Goal: Share content: Share content

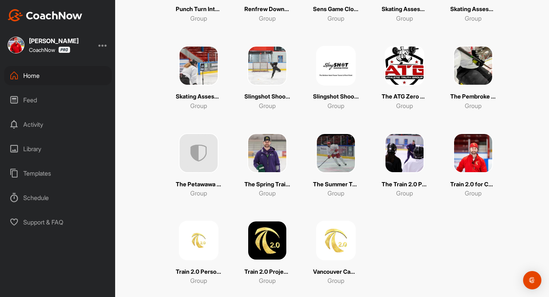
scroll to position [590, 0]
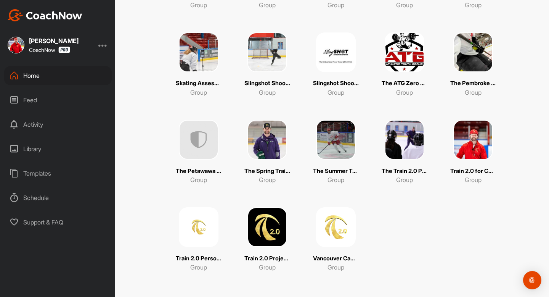
click at [276, 223] on img at bounding box center [267, 227] width 40 height 40
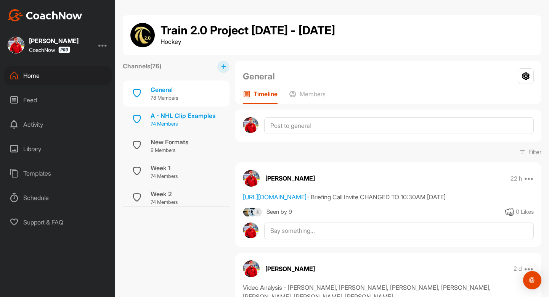
click at [162, 114] on div "A - NHL Clip Examples" at bounding box center [183, 115] width 65 height 9
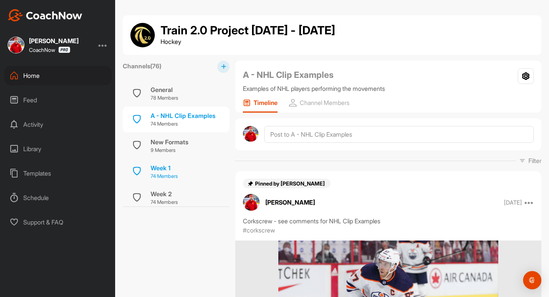
scroll to position [2, 0]
click at [62, 77] on div "Home" at bounding box center [57, 75] width 107 height 19
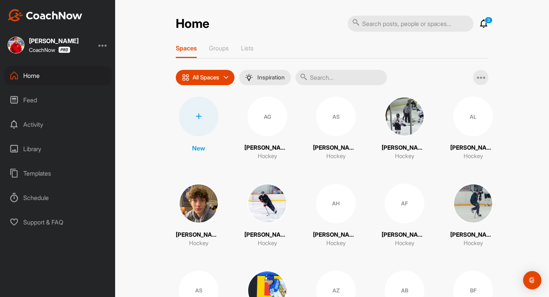
click at [225, 50] on p "Groups" at bounding box center [219, 48] width 20 height 8
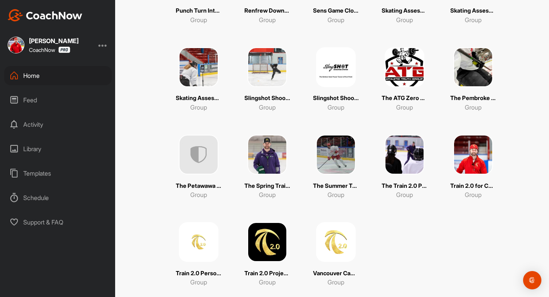
scroll to position [590, 0]
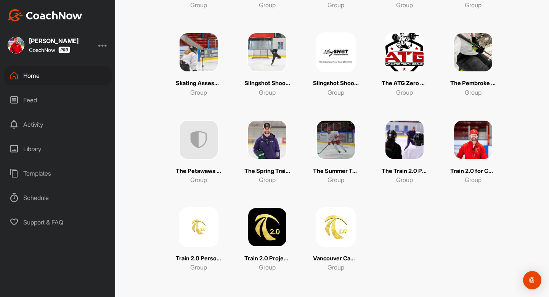
click at [272, 232] on img at bounding box center [267, 227] width 40 height 40
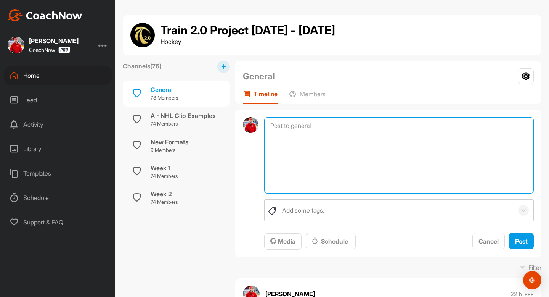
click at [301, 130] on textarea at bounding box center [398, 155] width 269 height 76
paste textarea "[URL][DOMAIN_NAME]"
type textarea "[URL][DOMAIN_NAME] - 10&2 Programming Sheet"
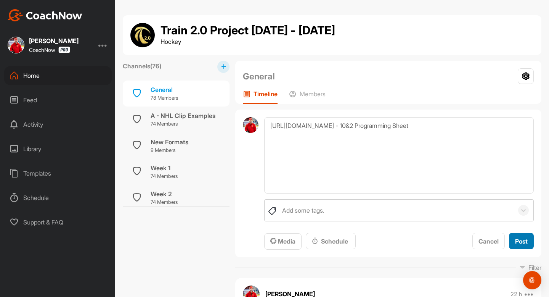
click at [519, 239] on span "Post" at bounding box center [521, 241] width 13 height 8
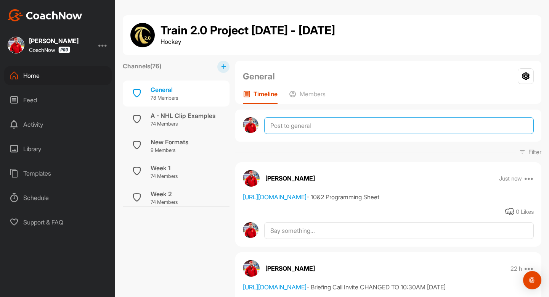
click at [329, 128] on textarea at bounding box center [398, 125] width 269 height 17
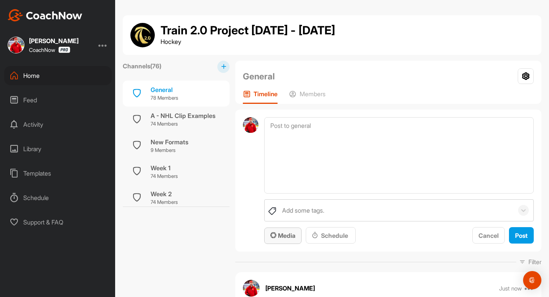
click at [289, 240] on button "Media" at bounding box center [282, 235] width 37 height 16
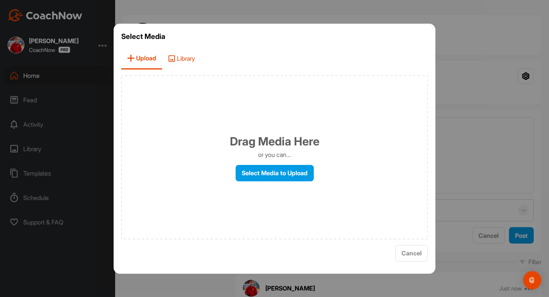
click at [177, 62] on span "Library" at bounding box center [181, 59] width 38 height 22
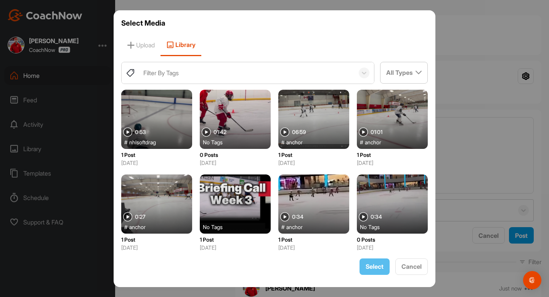
click at [174, 68] on div "Filter By Tags" at bounding box center [160, 72] width 35 height 9
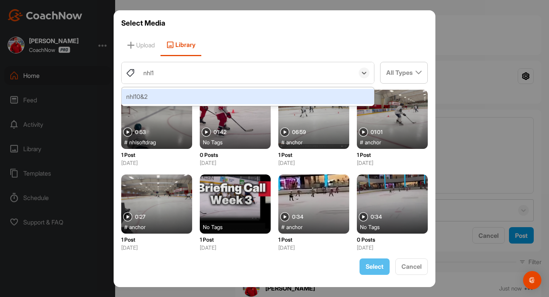
type input "nhl10"
click at [165, 94] on div "nhl10&2" at bounding box center [248, 96] width 252 height 15
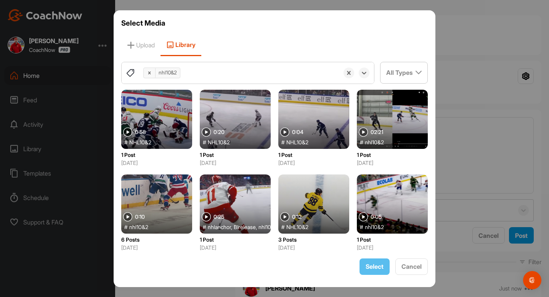
click at [175, 121] on div at bounding box center [156, 119] width 71 height 59
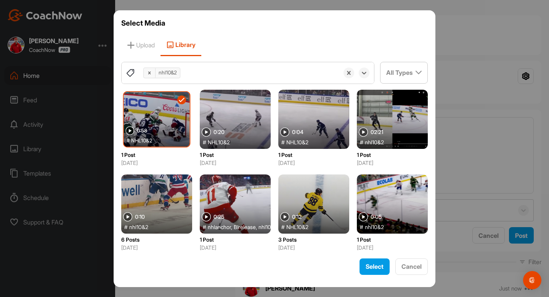
click at [175, 121] on div at bounding box center [157, 118] width 66 height 55
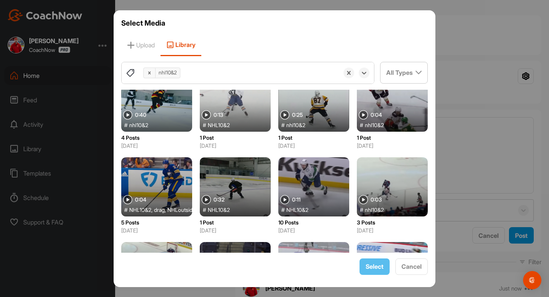
scroll to position [355, 0]
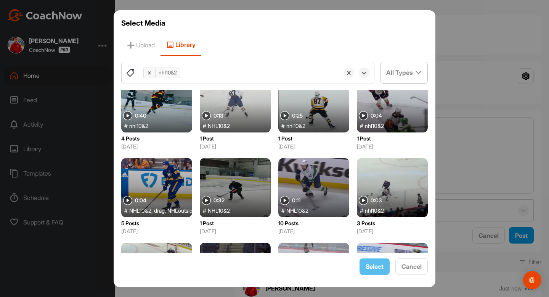
click at [158, 117] on div at bounding box center [156, 102] width 71 height 59
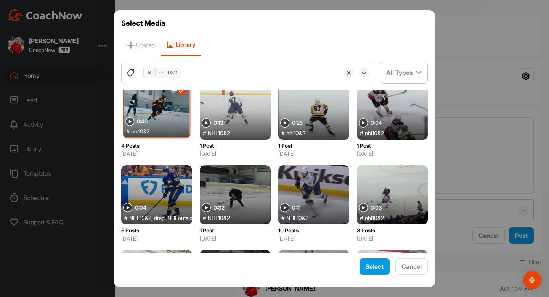
scroll to position [350, 0]
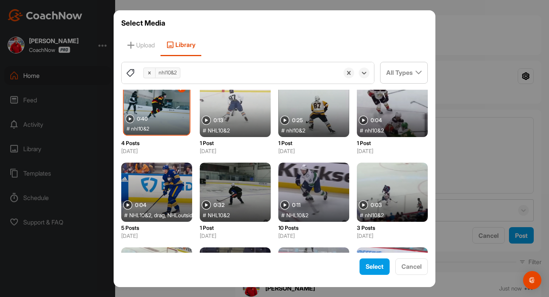
click at [322, 110] on div at bounding box center [313, 107] width 71 height 59
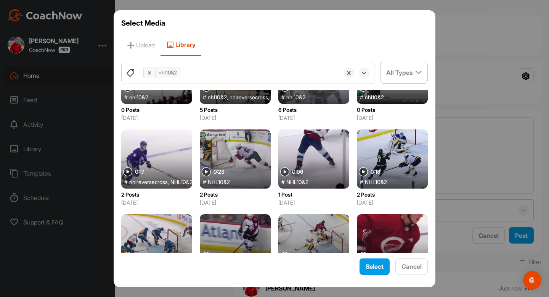
scroll to position [567, 0]
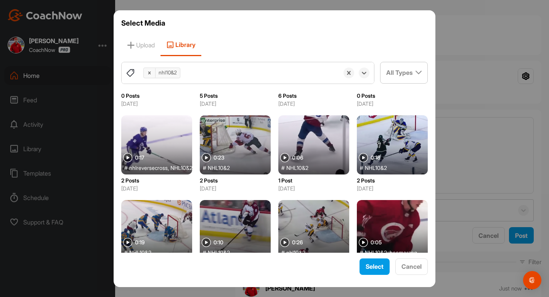
click at [234, 168] on div "# NHL10&2" at bounding box center [238, 168] width 71 height 8
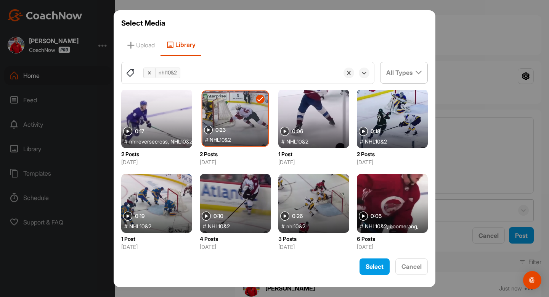
scroll to position [592, 0]
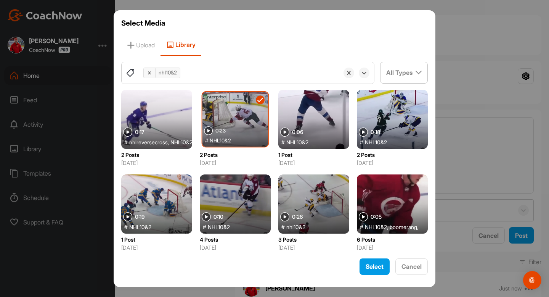
click at [237, 141] on div "# NHL10&2" at bounding box center [238, 139] width 66 height 7
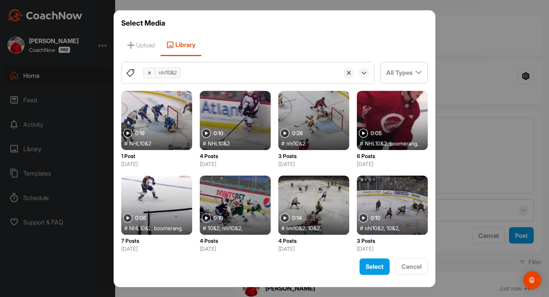
scroll to position [681, 0]
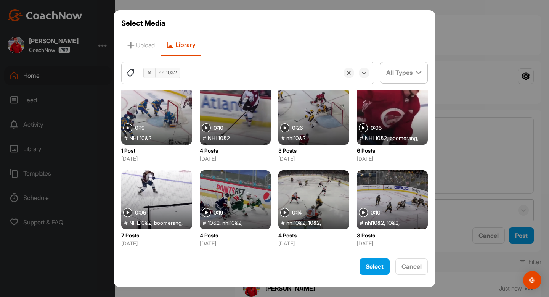
click at [163, 185] on div at bounding box center [156, 199] width 71 height 59
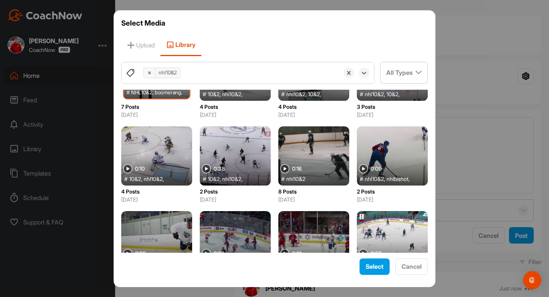
scroll to position [824, 0]
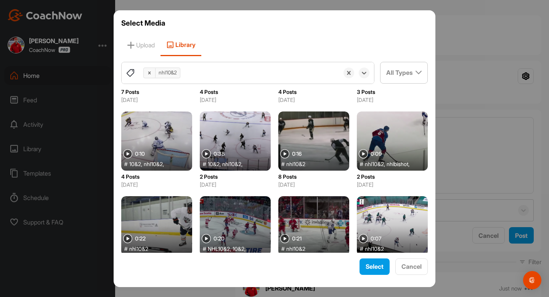
click at [328, 227] on div at bounding box center [313, 225] width 71 height 59
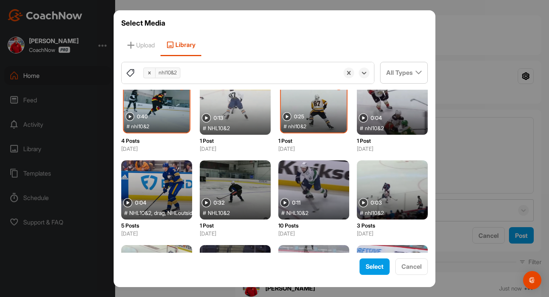
scroll to position [352, 0]
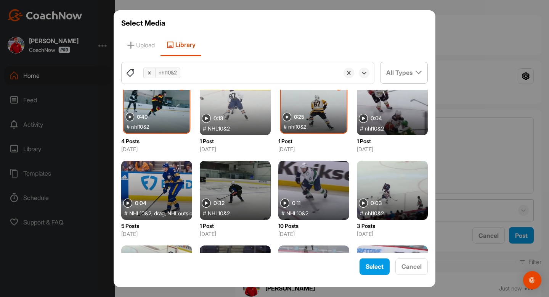
click at [237, 193] on div at bounding box center [235, 189] width 71 height 59
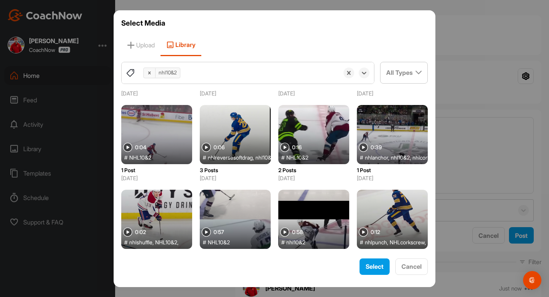
scroll to position [132, 0]
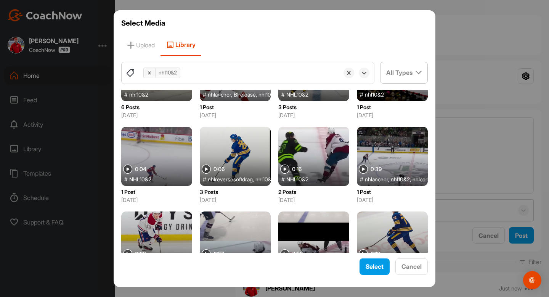
click at [322, 161] on div at bounding box center [313, 156] width 71 height 59
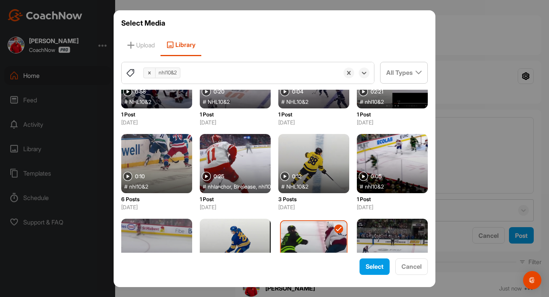
scroll to position [23, 0]
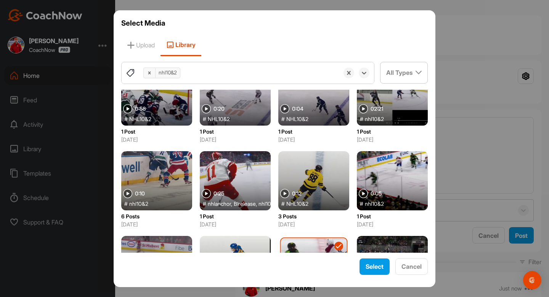
click at [335, 175] on div at bounding box center [313, 180] width 71 height 59
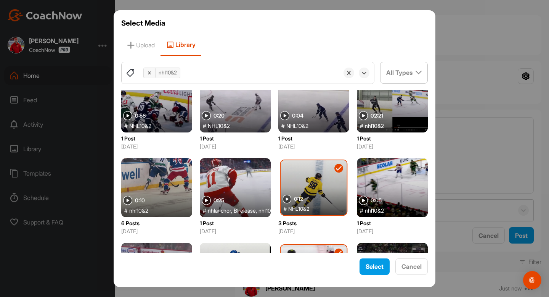
scroll to position [21, 0]
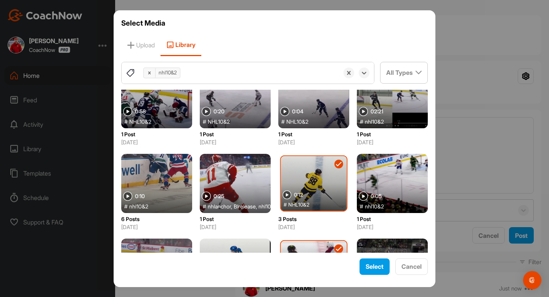
click at [325, 107] on div at bounding box center [313, 98] width 71 height 59
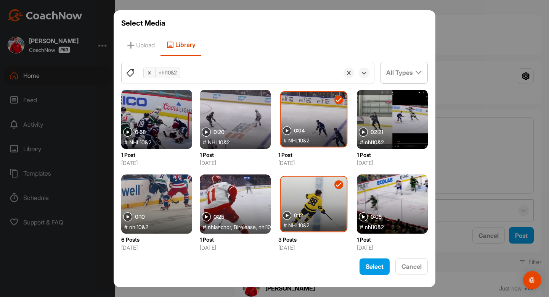
click at [250, 125] on div at bounding box center [235, 119] width 71 height 59
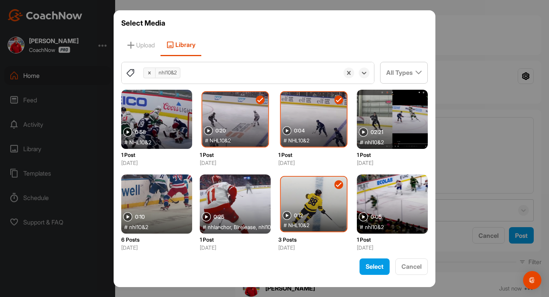
click at [242, 124] on div at bounding box center [235, 118] width 66 height 55
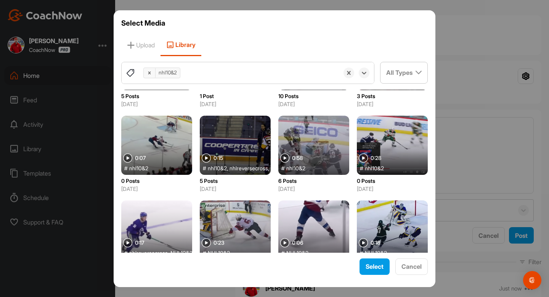
scroll to position [522, 0]
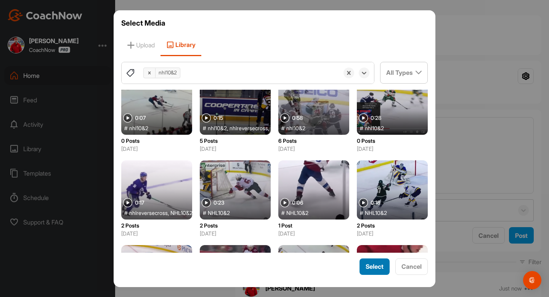
click at [363, 271] on button "Select" at bounding box center [374, 266] width 30 height 16
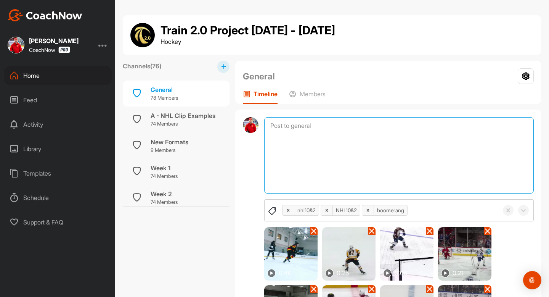
click at [348, 167] on textarea at bounding box center [398, 155] width 269 height 76
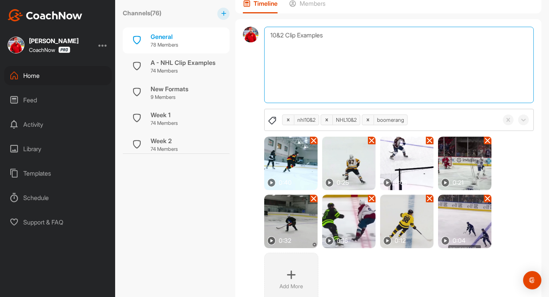
scroll to position [179, 0]
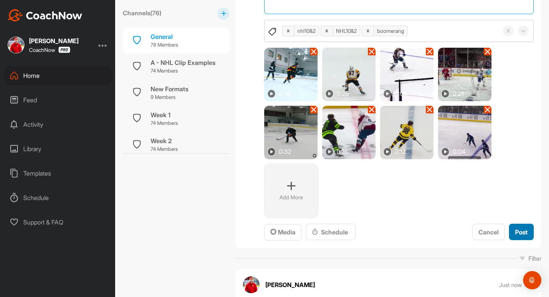
type textarea "10&2 Clip Examples"
click at [524, 233] on span "Post" at bounding box center [521, 232] width 13 height 8
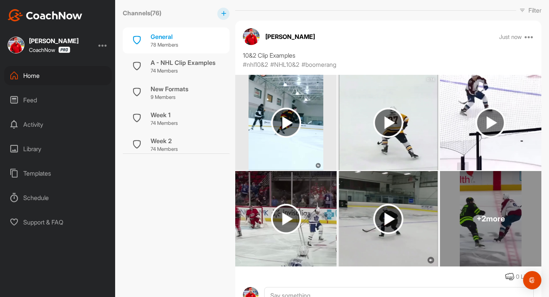
scroll to position [139, 0]
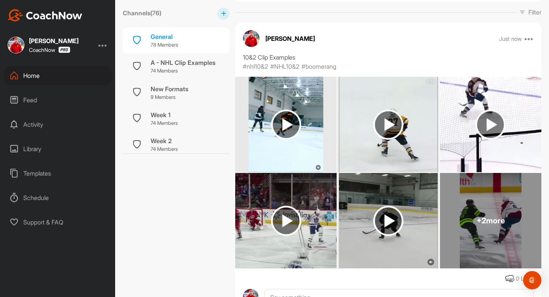
click at [379, 113] on img at bounding box center [388, 124] width 30 height 30
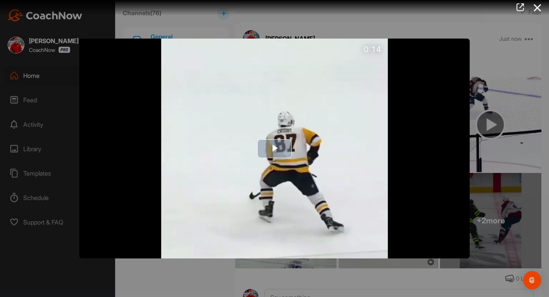
click at [342, 105] on img "Video Player" at bounding box center [274, 148] width 390 height 220
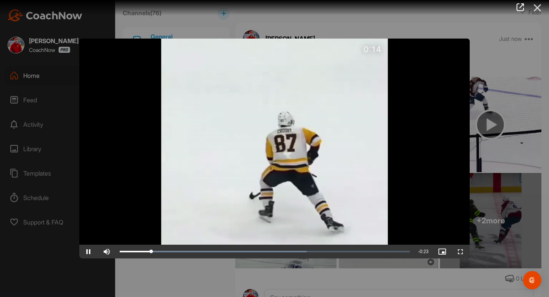
click at [538, 5] on icon at bounding box center [538, 8] width 18 height 14
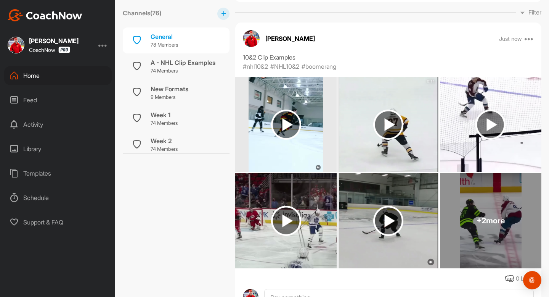
scroll to position [139, 0]
click at [465, 130] on img at bounding box center [490, 124] width 101 height 95
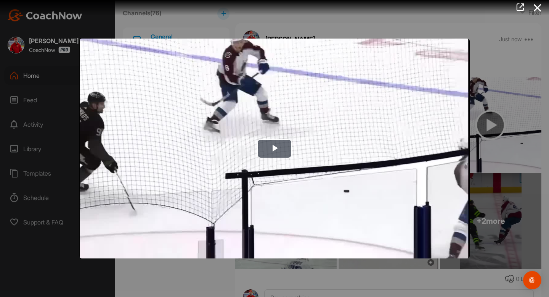
click at [330, 123] on img "Video Player" at bounding box center [274, 148] width 390 height 220
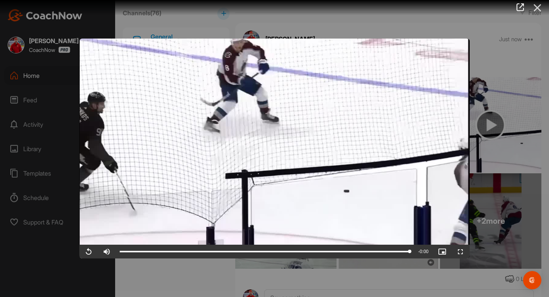
click at [537, 8] on icon at bounding box center [538, 8] width 18 height 14
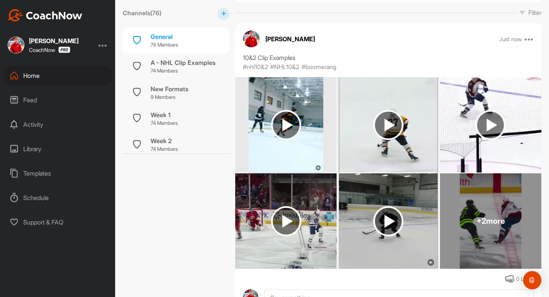
scroll to position [150, 0]
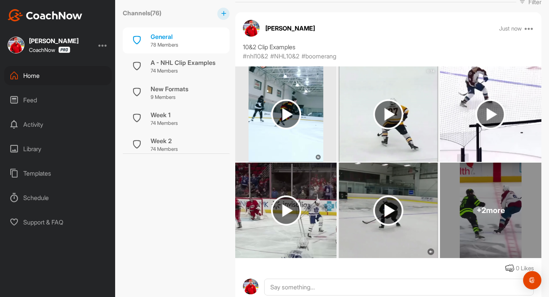
click at [382, 204] on img at bounding box center [388, 210] width 30 height 30
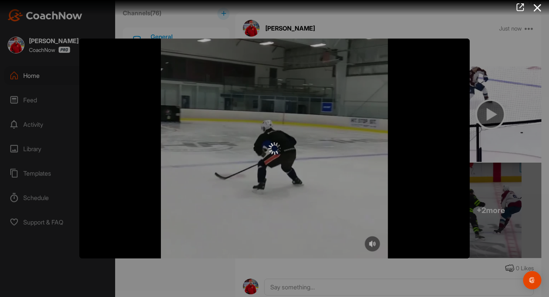
click at [0, 0] on span "Video Player" at bounding box center [0, 0] width 0 height 0
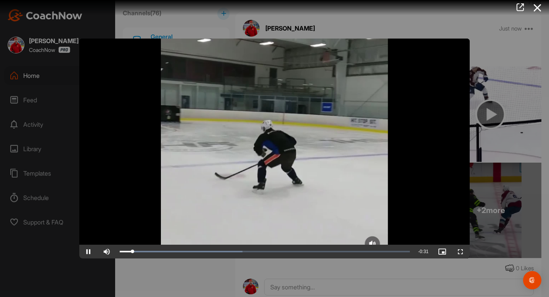
click at [94, 244] on video "Video Player" at bounding box center [274, 148] width 390 height 220
click at [94, 251] on span "Video Player" at bounding box center [88, 251] width 18 height 0
click at [89, 251] on span "Video Player" at bounding box center [88, 251] width 18 height 0
click at [537, 8] on icon at bounding box center [538, 8] width 18 height 14
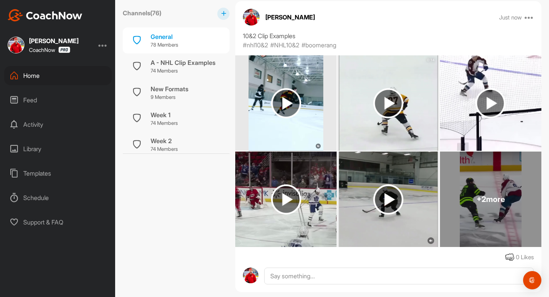
scroll to position [162, 0]
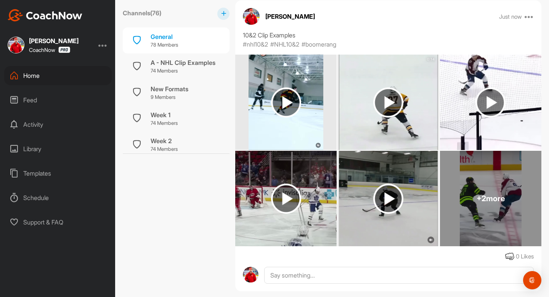
click at [472, 196] on div "+ 2 more" at bounding box center [490, 198] width 101 height 95
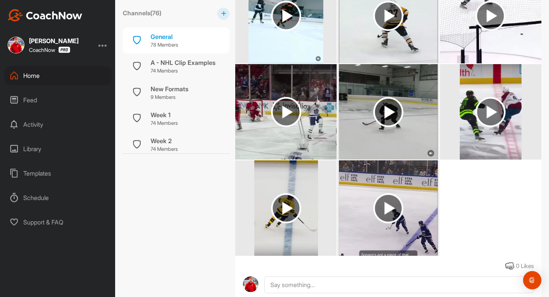
scroll to position [308, 0]
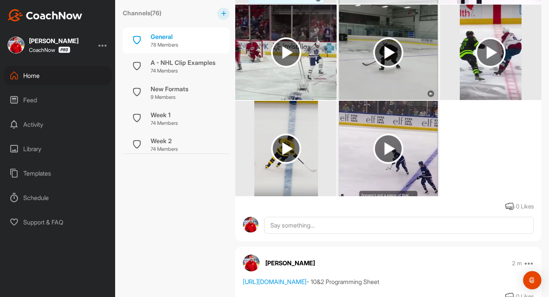
click at [513, 82] on img at bounding box center [491, 52] width 62 height 95
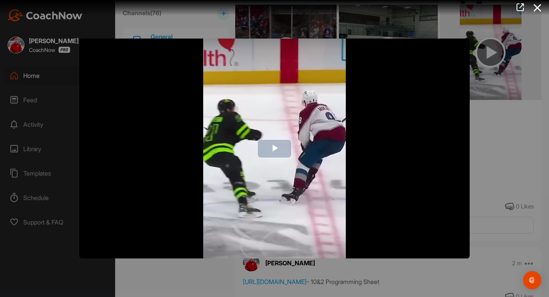
click at [311, 116] on img "Video Player" at bounding box center [274, 148] width 390 height 220
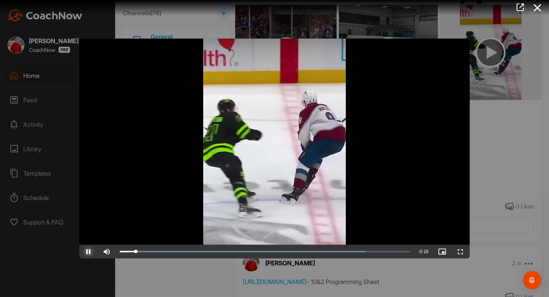
click at [88, 251] on span "Video Player" at bounding box center [88, 251] width 18 height 0
click at [540, 10] on icon at bounding box center [538, 8] width 18 height 14
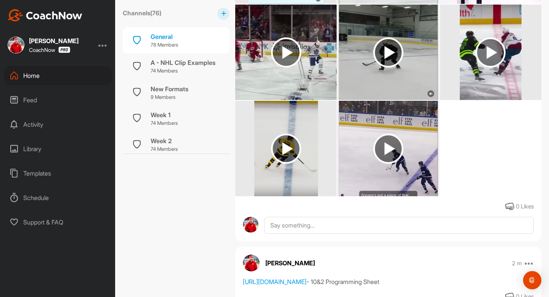
scroll to position [323, 0]
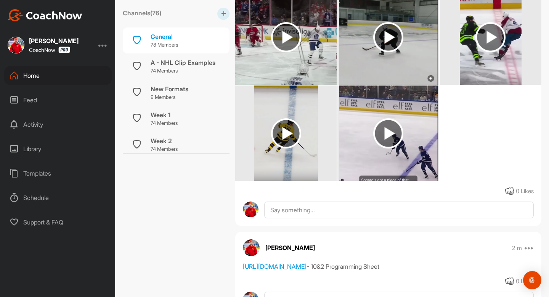
click at [401, 119] on img at bounding box center [388, 133] width 30 height 30
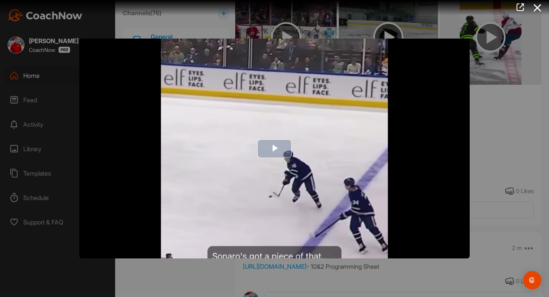
click at [274, 148] on span "Video Player" at bounding box center [274, 148] width 0 height 0
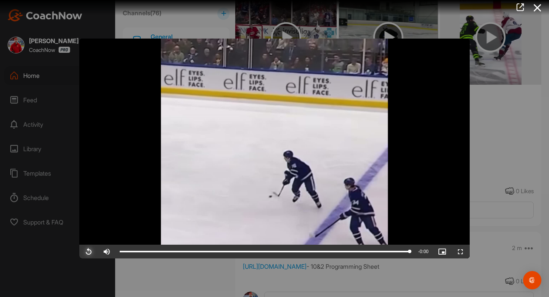
click at [84, 251] on span "Video Player" at bounding box center [88, 251] width 18 height 0
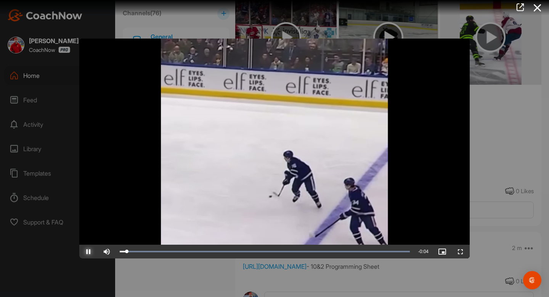
click at [84, 251] on span "Video Player" at bounding box center [88, 251] width 18 height 0
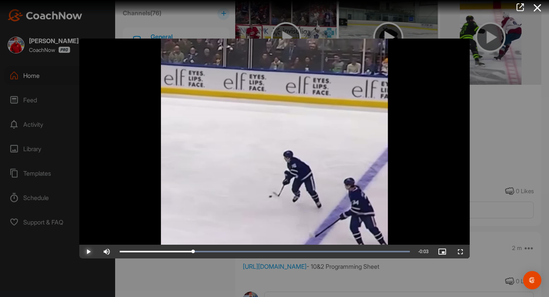
click at [84, 251] on span "Video Player" at bounding box center [88, 251] width 18 height 0
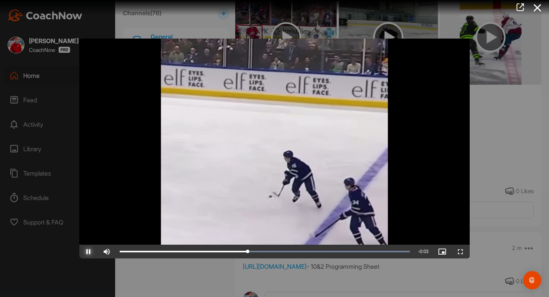
click at [84, 251] on span "Video Player" at bounding box center [88, 251] width 18 height 0
click at [539, 8] on icon at bounding box center [538, 8] width 18 height 14
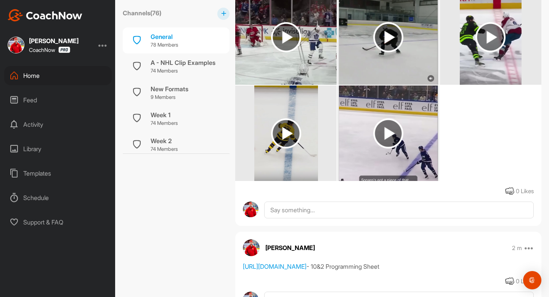
click at [290, 131] on img at bounding box center [286, 133] width 30 height 30
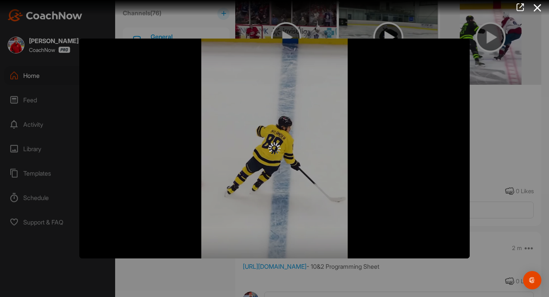
click at [252, 128] on div at bounding box center [274, 148] width 390 height 220
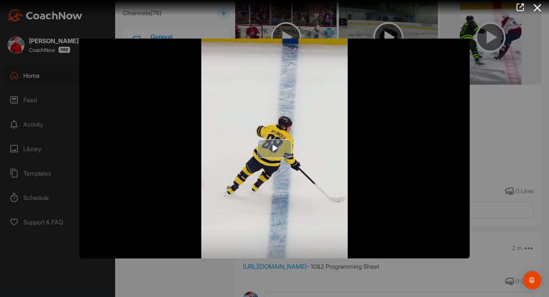
click at [274, 165] on img "Video Player" at bounding box center [274, 148] width 390 height 220
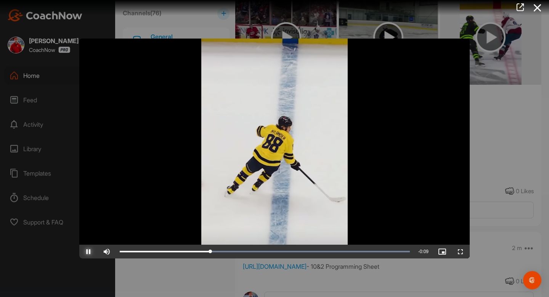
click at [90, 251] on span "Video Player" at bounding box center [88, 251] width 18 height 0
click at [540, 5] on icon at bounding box center [538, 8] width 18 height 14
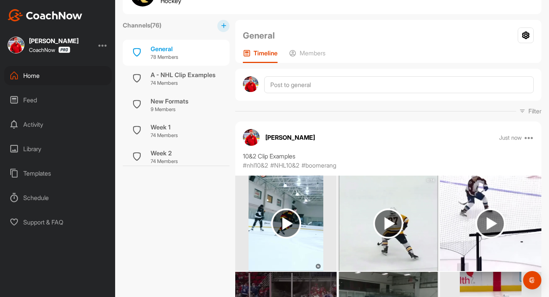
scroll to position [0, 0]
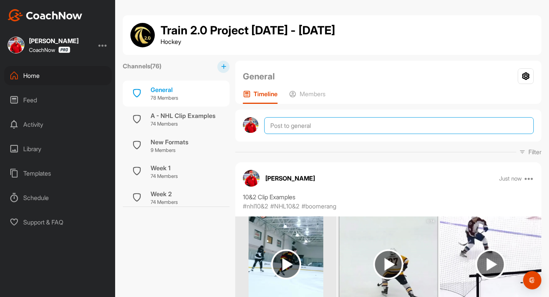
click at [322, 131] on textarea at bounding box center [398, 125] width 269 height 17
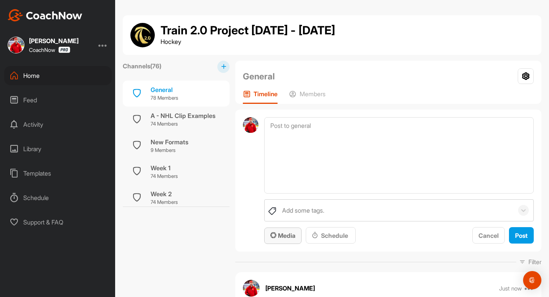
click at [286, 227] on button "Media" at bounding box center [282, 235] width 37 height 16
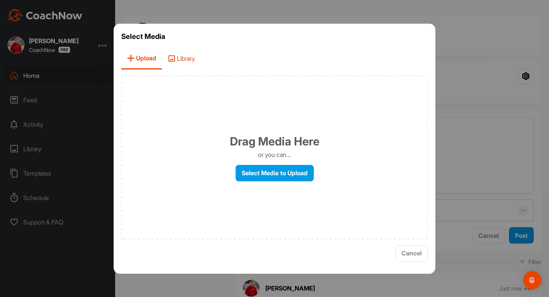
click at [192, 60] on span "Library" at bounding box center [181, 59] width 38 height 22
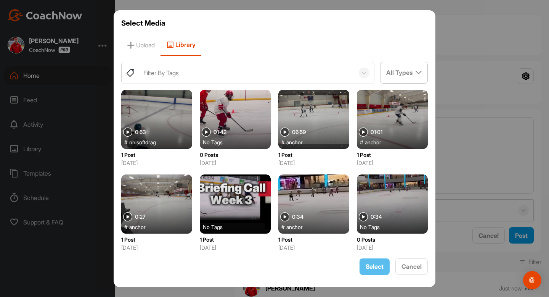
click at [207, 77] on div "Filter By Tags" at bounding box center [246, 72] width 215 height 21
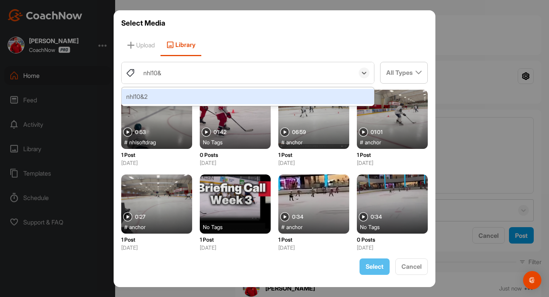
type input "nhl10&2"
click at [174, 97] on div "nhl10&2" at bounding box center [248, 96] width 252 height 15
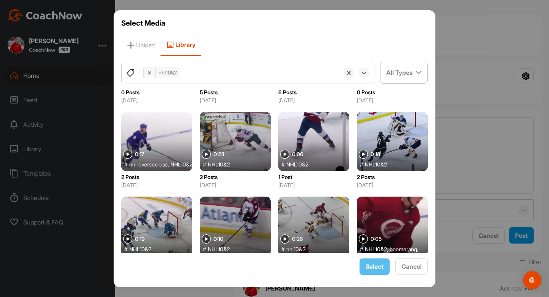
scroll to position [561, 0]
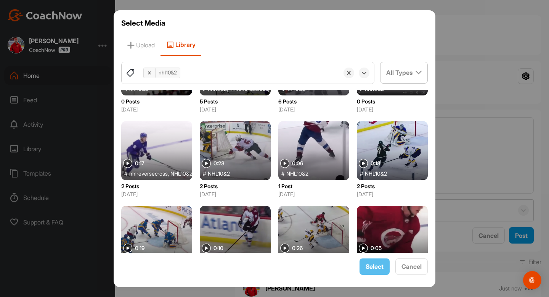
click at [394, 149] on div at bounding box center [392, 150] width 71 height 59
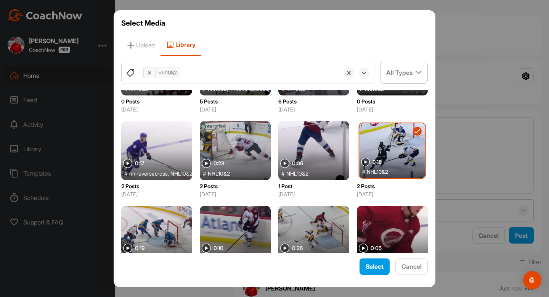
click at [388, 150] on div at bounding box center [392, 150] width 66 height 55
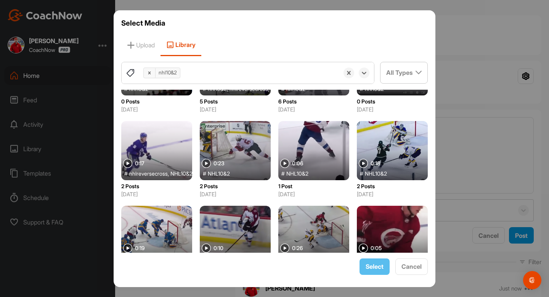
drag, startPoint x: 388, startPoint y: 150, endPoint x: 218, endPoint y: 93, distance: 179.1
click at [385, 150] on div at bounding box center [392, 150] width 71 height 59
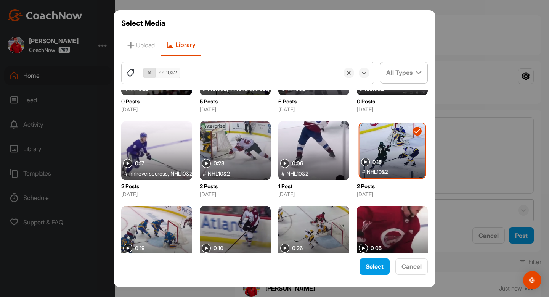
click at [149, 75] on div at bounding box center [150, 73] width 12 height 10
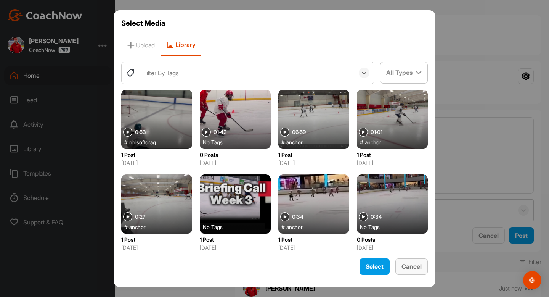
click at [409, 263] on span "Cancel" at bounding box center [411, 266] width 20 height 8
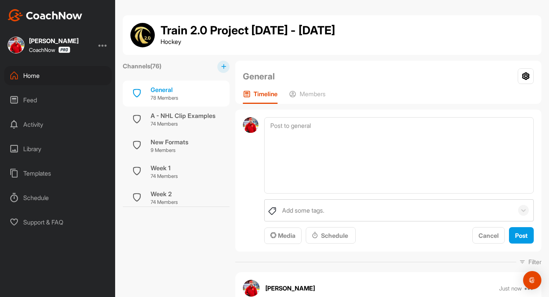
click at [41, 88] on div "Home Feed Activity Library Templates Schedule Support & FAQ" at bounding box center [57, 148] width 115 height 165
click at [39, 77] on div "Home" at bounding box center [57, 75] width 107 height 19
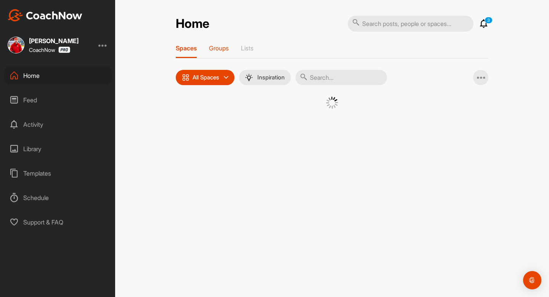
click at [228, 52] on div "Groups" at bounding box center [219, 51] width 20 height 14
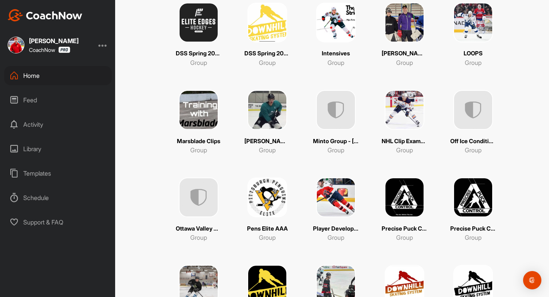
scroll to position [282, 0]
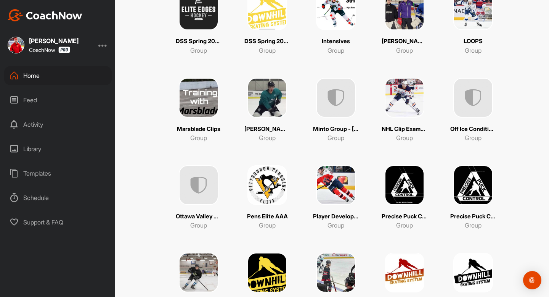
click at [423, 90] on img at bounding box center [405, 98] width 40 height 40
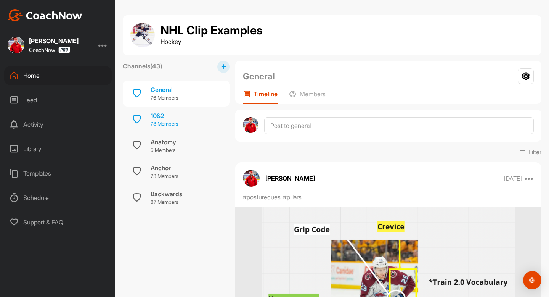
click at [174, 124] on p "73 Members" at bounding box center [164, 124] width 27 height 8
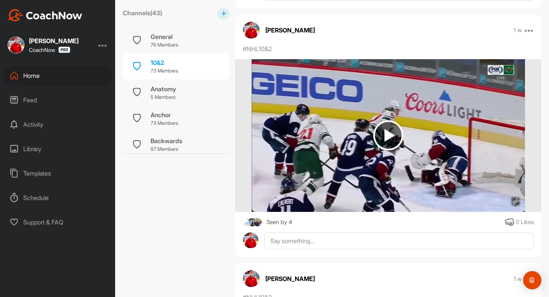
scroll to position [409, 0]
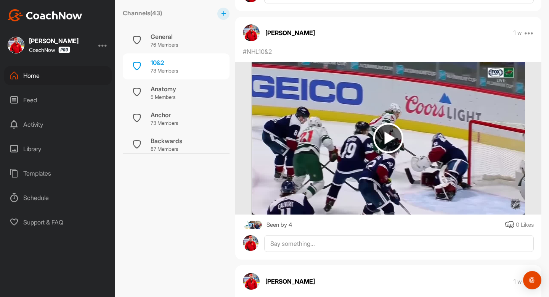
click at [400, 157] on img at bounding box center [388, 138] width 273 height 152
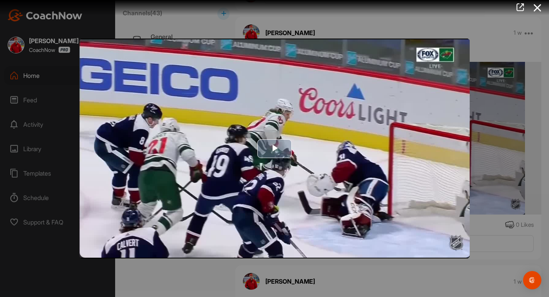
click at [337, 156] on img "Video Player" at bounding box center [274, 148] width 390 height 220
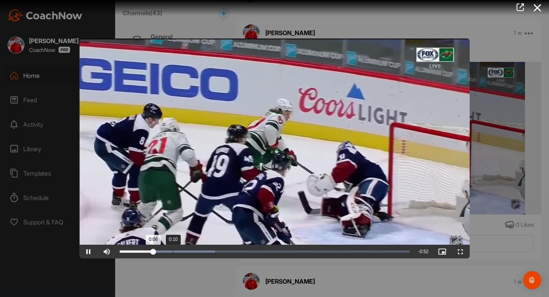
click at [172, 252] on div "Loaded : 32.92% 0:10 0:06" at bounding box center [265, 251] width 290 height 2
click at [252, 251] on div "Loaded : 35.89% 0:25 0:15" at bounding box center [265, 251] width 290 height 2
click at [88, 251] on span "Video Player" at bounding box center [88, 251] width 18 height 0
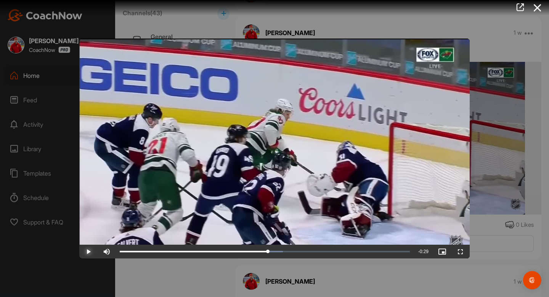
click at [88, 251] on span "Video Player" at bounding box center [88, 251] width 18 height 0
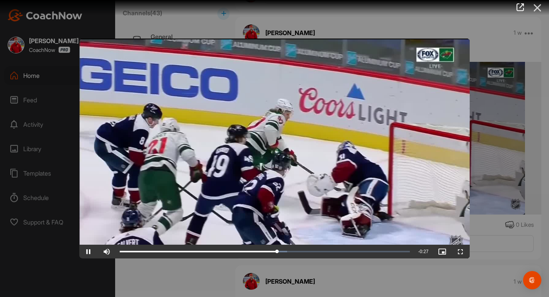
click at [531, 14] on icon at bounding box center [538, 8] width 18 height 14
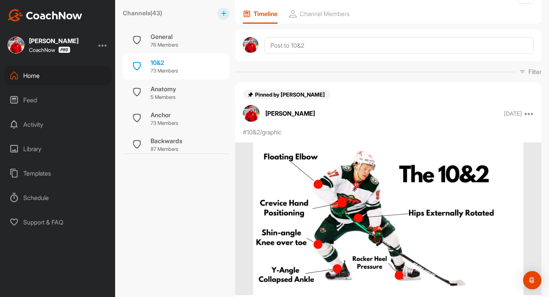
scroll to position [122, 0]
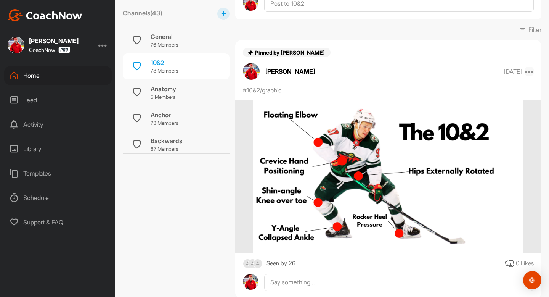
click at [529, 71] on icon at bounding box center [528, 71] width 9 height 9
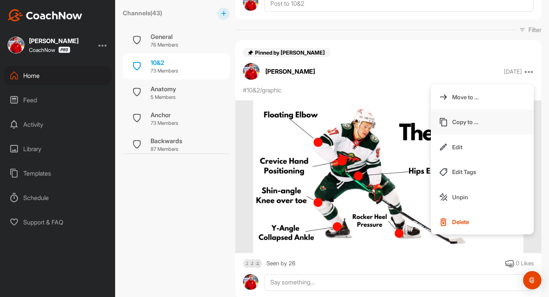
click at [488, 123] on button "Copy to ..." at bounding box center [482, 121] width 103 height 25
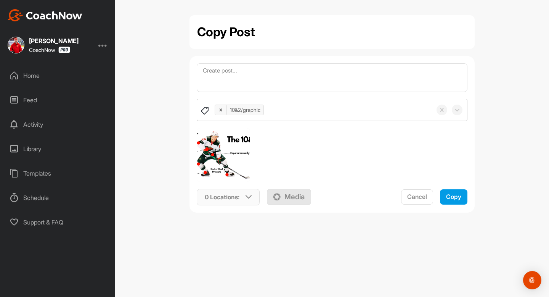
click at [234, 200] on p "0 Locations :" at bounding box center [222, 196] width 35 height 9
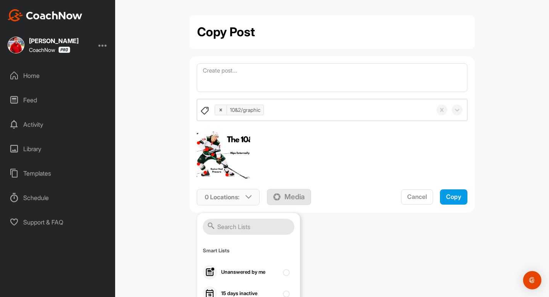
click at [227, 223] on input "text" at bounding box center [248, 226] width 91 height 16
type input "t"
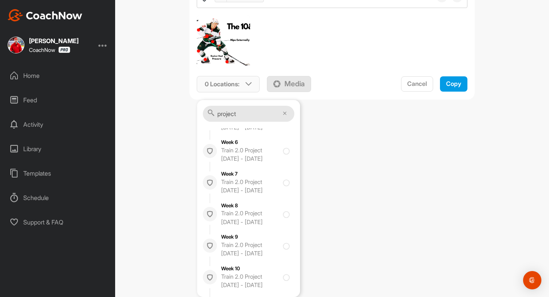
scroll to position [4365, 0]
type input "project"
checkbox input "true"
click at [455, 84] on span "Copy" at bounding box center [453, 84] width 15 height 8
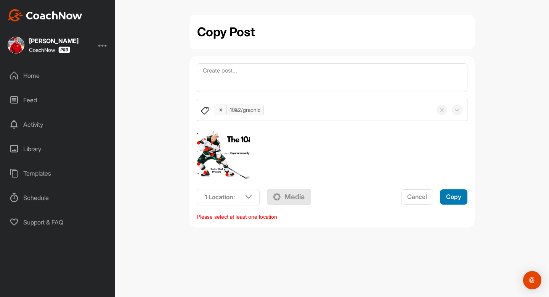
scroll to position [0, 0]
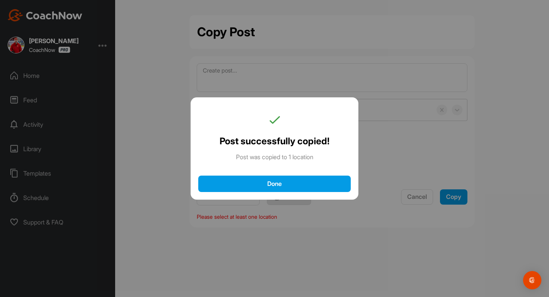
click at [322, 187] on div "Done" at bounding box center [274, 184] width 137 height 8
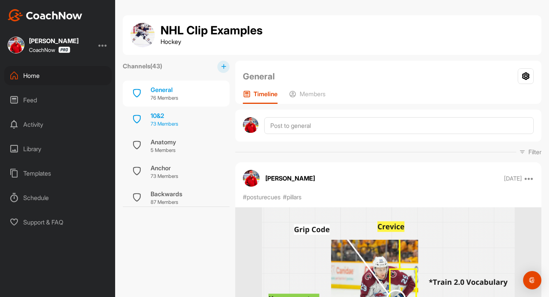
click at [171, 131] on div "10&2 73 Members" at bounding box center [176, 119] width 107 height 26
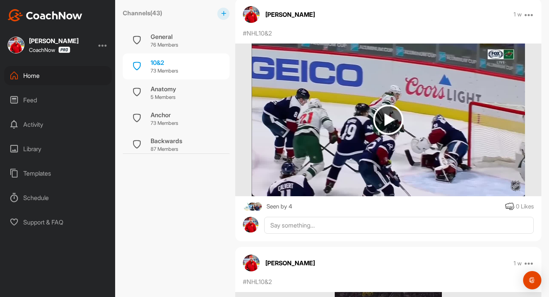
scroll to position [392, 0]
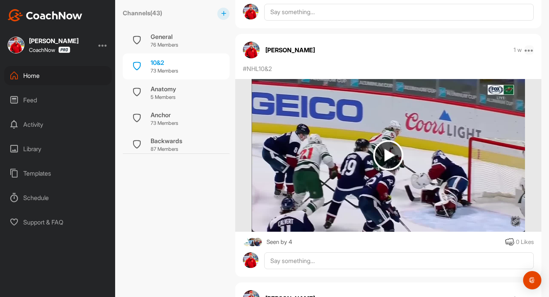
click at [528, 51] on icon at bounding box center [528, 49] width 9 height 9
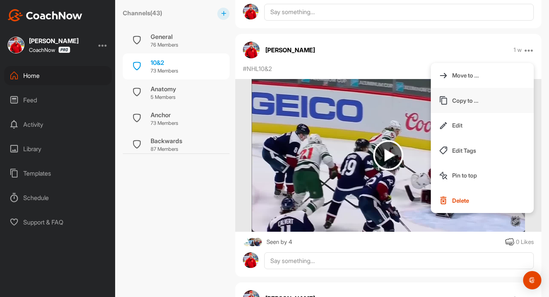
click at [481, 106] on button "Copy to ..." at bounding box center [482, 100] width 103 height 25
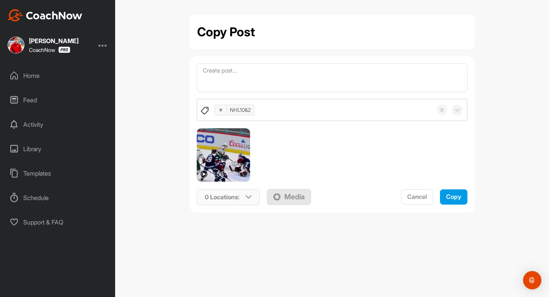
click at [239, 199] on p "0 Locations :" at bounding box center [222, 196] width 35 height 9
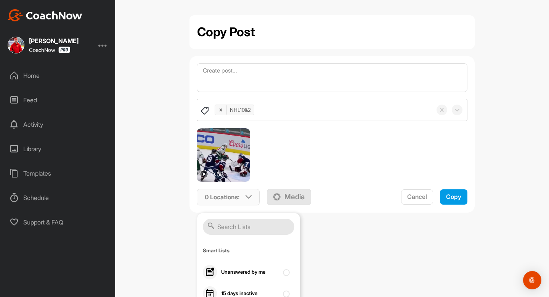
click at [241, 227] on input "text" at bounding box center [248, 226] width 91 height 16
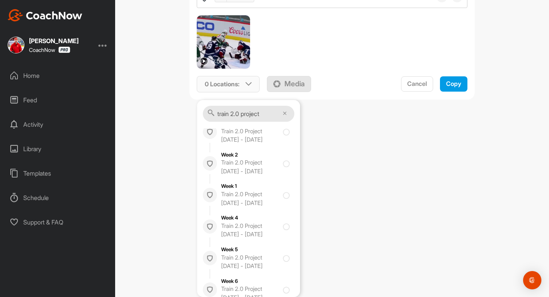
scroll to position [3975, 0]
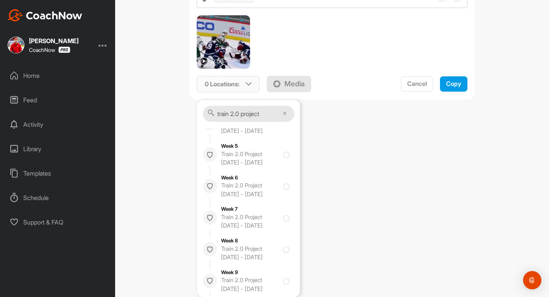
type input "train 2.0 project"
checkbox input "true"
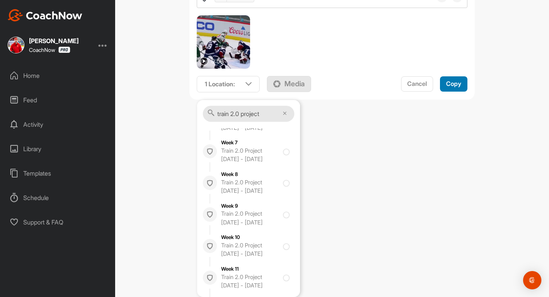
click at [456, 88] on button "Copy" at bounding box center [453, 83] width 27 height 15
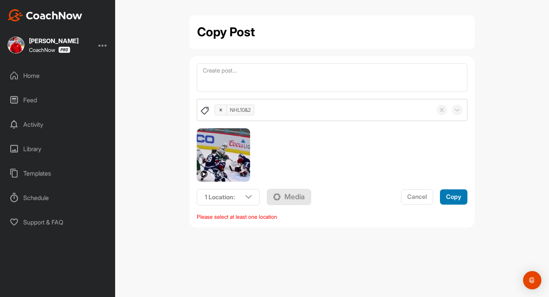
scroll to position [0, 0]
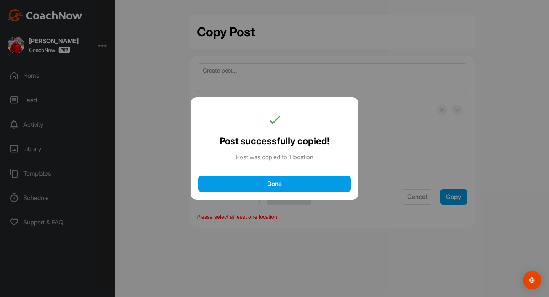
click at [285, 186] on div "Done" at bounding box center [274, 184] width 137 height 8
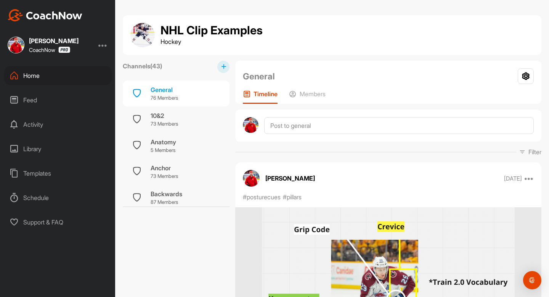
click at [46, 77] on div "Home" at bounding box center [57, 75] width 107 height 19
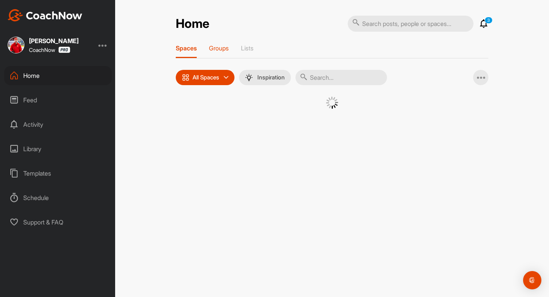
click at [228, 53] on div "Groups" at bounding box center [219, 51] width 20 height 14
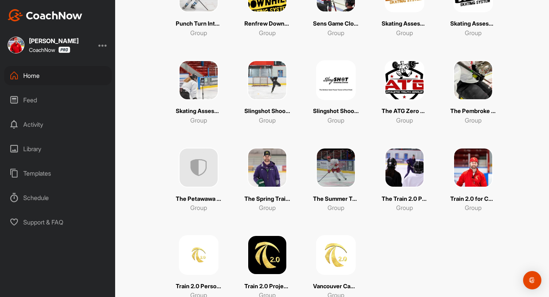
scroll to position [567, 0]
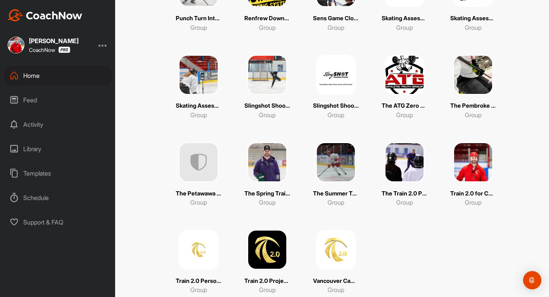
click at [280, 240] on img at bounding box center [267, 249] width 40 height 40
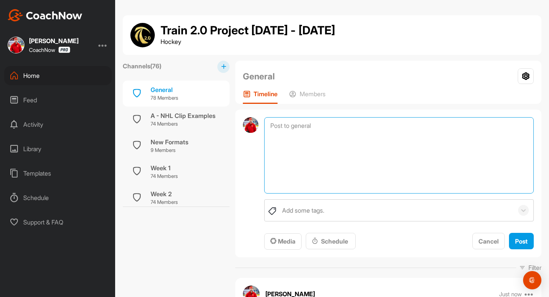
click at [306, 134] on textarea at bounding box center [398, 155] width 269 height 76
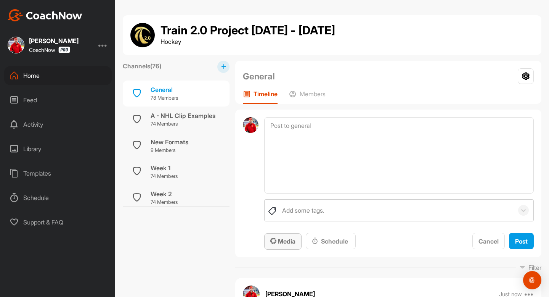
click at [281, 237] on span "Media" at bounding box center [282, 241] width 25 height 8
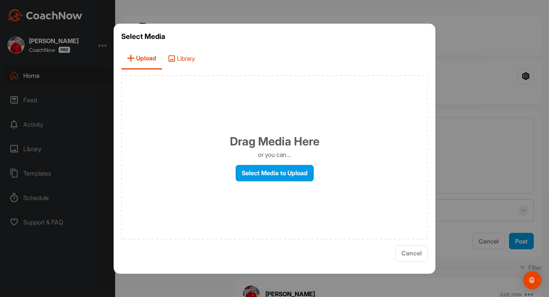
click at [175, 55] on icon at bounding box center [172, 59] width 8 height 8
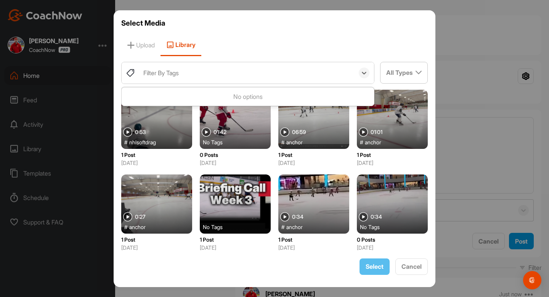
click at [190, 65] on div "Filter By Tags" at bounding box center [246, 72] width 215 height 21
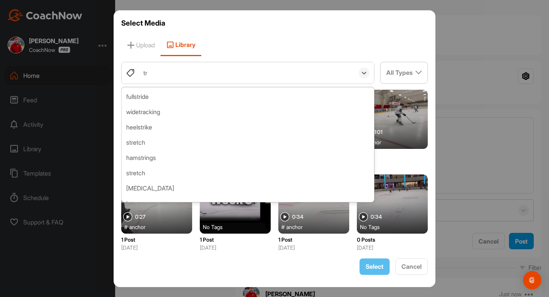
type input "t"
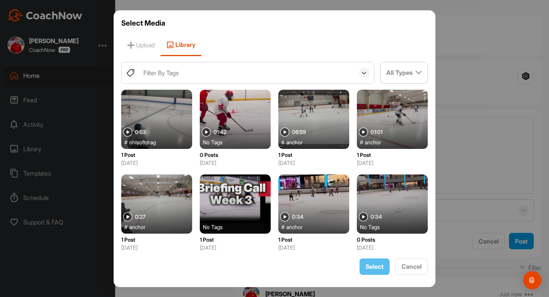
click at [167, 69] on div "Filter By Tags" at bounding box center [160, 72] width 35 height 9
click at [171, 77] on div "Filter By Tags" at bounding box center [160, 72] width 35 height 9
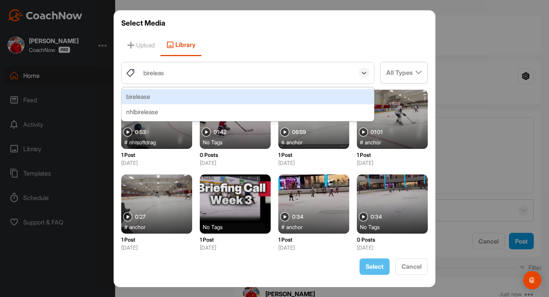
type input "birelease"
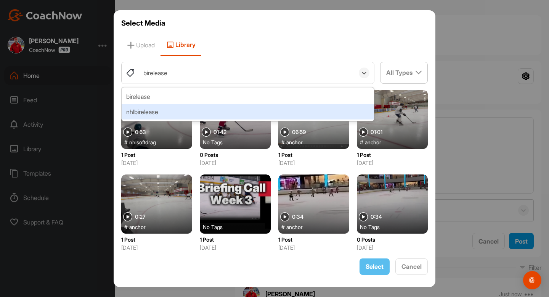
click at [151, 113] on div "nhlbirelease" at bounding box center [248, 111] width 252 height 15
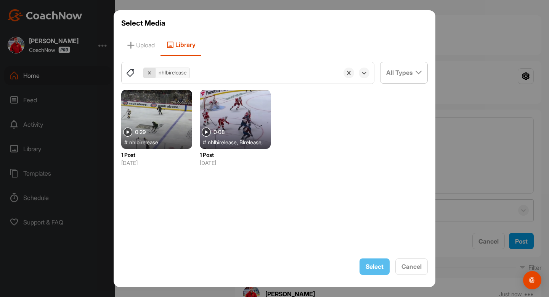
click at [148, 75] on icon at bounding box center [149, 72] width 5 height 5
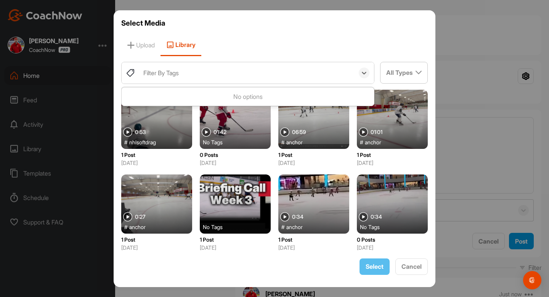
click at [165, 77] on div "Filter By Tags" at bounding box center [160, 72] width 35 height 9
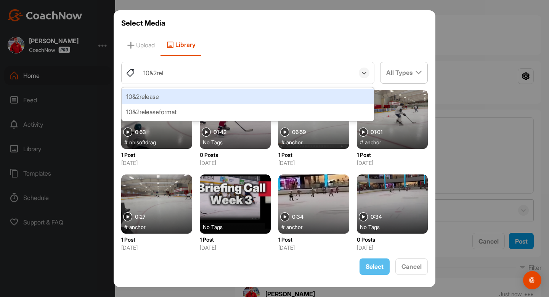
type input "10&2rele"
click at [164, 93] on div "10&2release" at bounding box center [248, 96] width 252 height 15
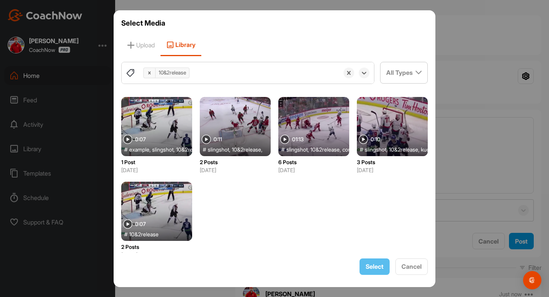
scroll to position [422, 0]
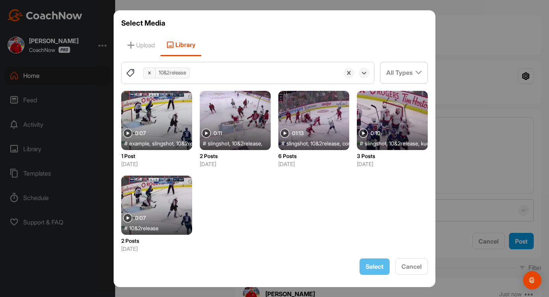
click at [259, 137] on div at bounding box center [235, 120] width 71 height 59
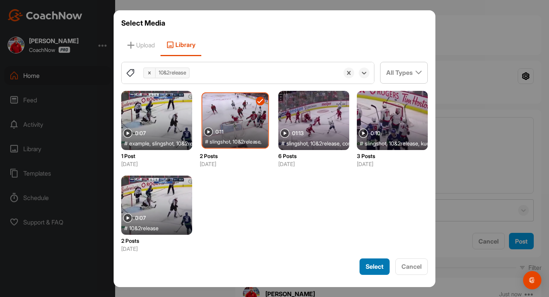
click at [371, 269] on span "Select" at bounding box center [374, 266] width 18 height 8
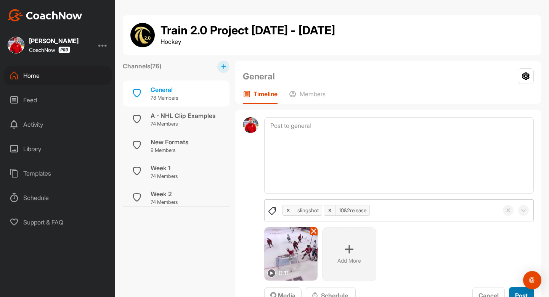
click at [513, 295] on button "Post" at bounding box center [521, 295] width 25 height 16
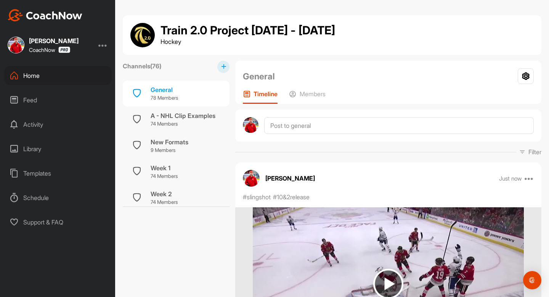
click at [391, 235] on img at bounding box center [388, 283] width 271 height 152
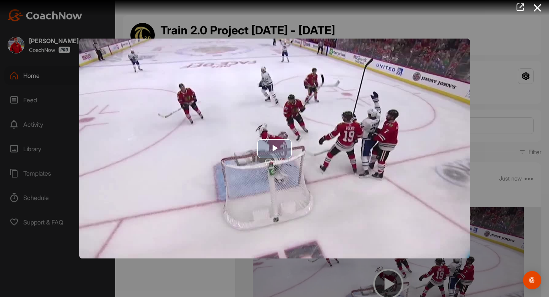
click at [281, 159] on img "Video Player" at bounding box center [274, 148] width 390 height 220
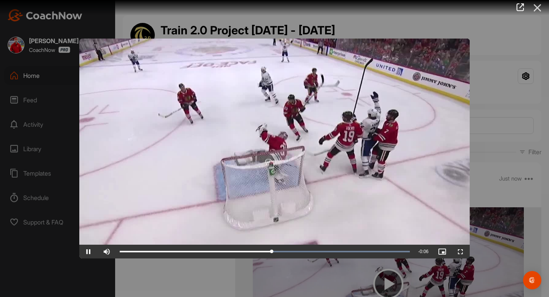
click at [530, 5] on icon at bounding box center [538, 8] width 18 height 14
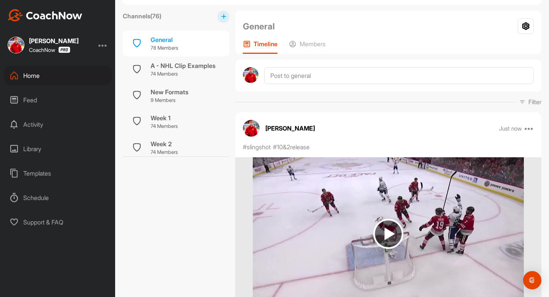
scroll to position [96, 0]
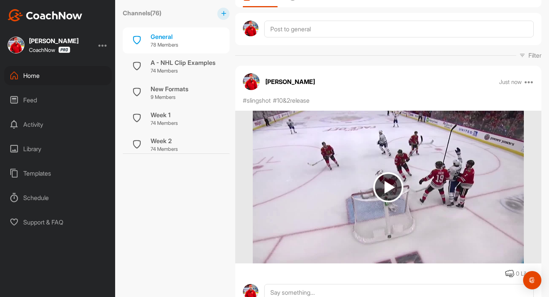
click at [534, 80] on div "[PERSON_NAME] Just now Move to ... Copy to ... Edit Edit Tags Pin to top Delete" at bounding box center [388, 81] width 306 height 17
click at [530, 84] on icon at bounding box center [528, 81] width 9 height 9
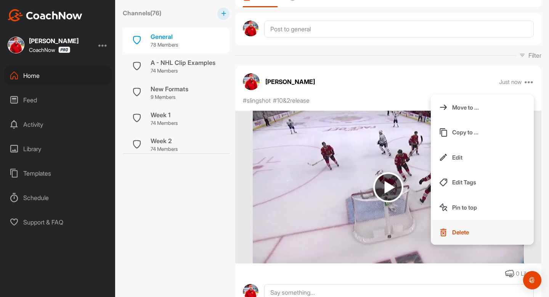
click at [478, 224] on button "Delete" at bounding box center [482, 232] width 103 height 25
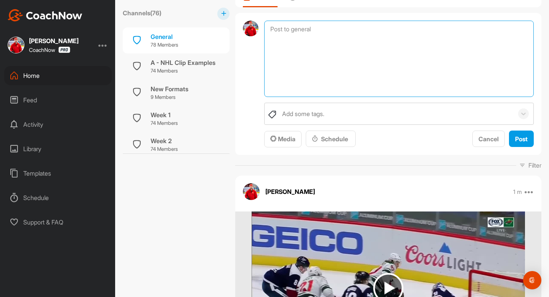
click at [311, 35] on textarea at bounding box center [398, 59] width 269 height 76
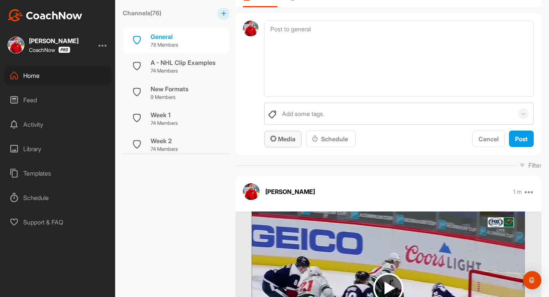
click at [290, 143] on div "Media" at bounding box center [282, 138] width 25 height 9
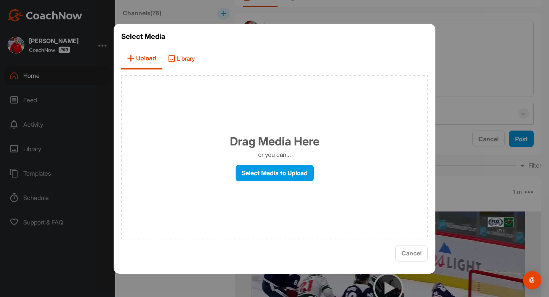
click at [185, 56] on span "Library" at bounding box center [181, 59] width 38 height 22
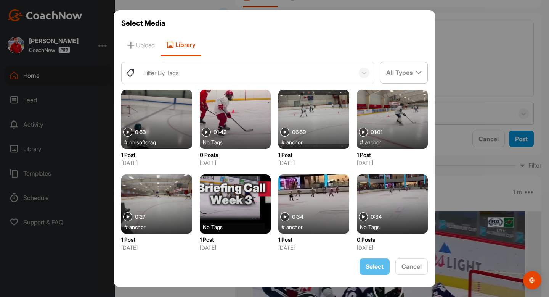
click at [205, 75] on div "Filter By Tags" at bounding box center [246, 72] width 215 height 21
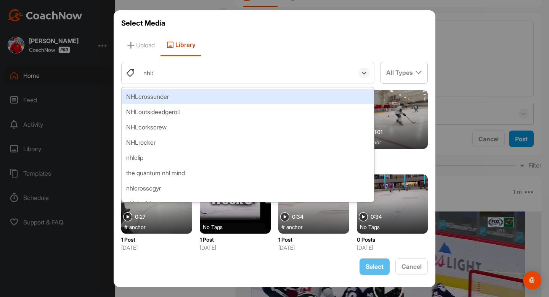
type input "nhlbi"
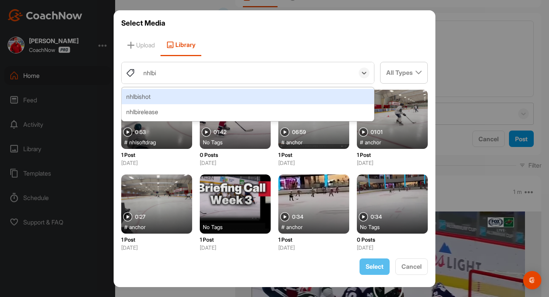
click at [183, 99] on div "nhlbishot" at bounding box center [248, 96] width 252 height 15
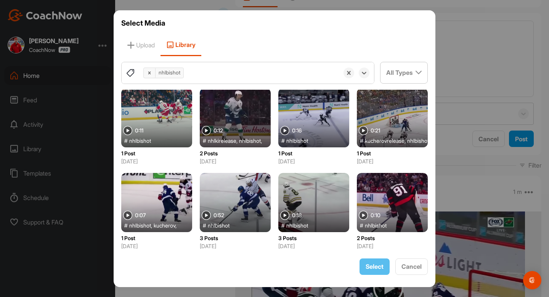
scroll to position [0, 0]
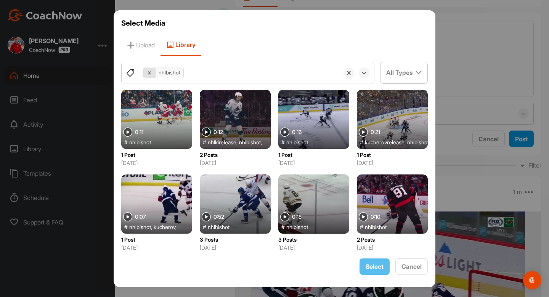
click at [152, 72] on div at bounding box center [150, 73] width 12 height 10
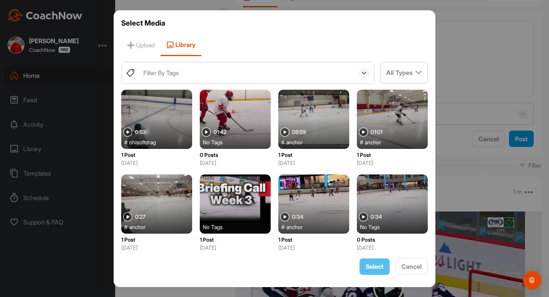
drag, startPoint x: 152, startPoint y: 72, endPoint x: 147, endPoint y: 75, distance: 5.5
click at [152, 73] on div "Filter By Tags" at bounding box center [160, 72] width 35 height 9
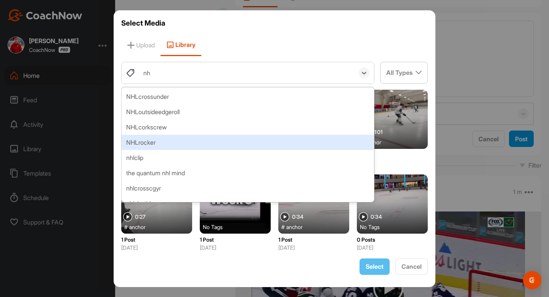
type input "n"
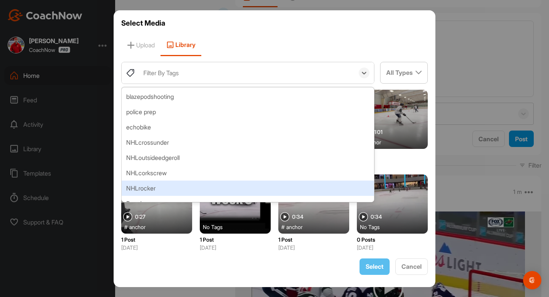
click at [153, 74] on div "Filter By Tags" at bounding box center [160, 72] width 35 height 9
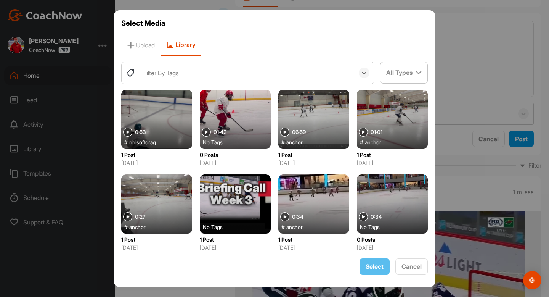
click at [176, 75] on div "Filter By Tags" at bounding box center [160, 72] width 35 height 9
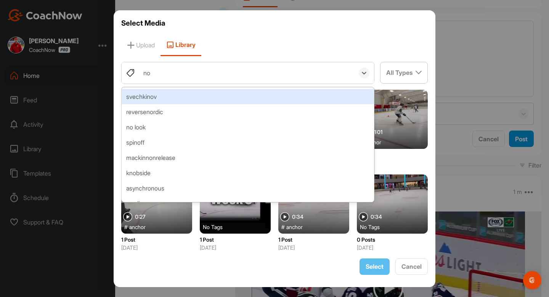
type input "n"
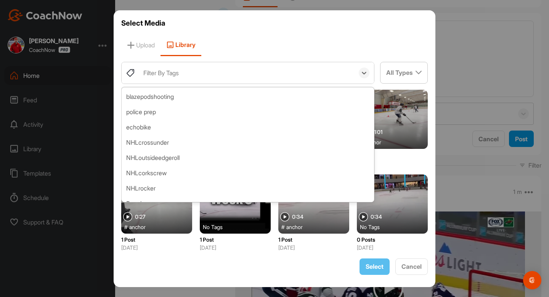
type input "n"
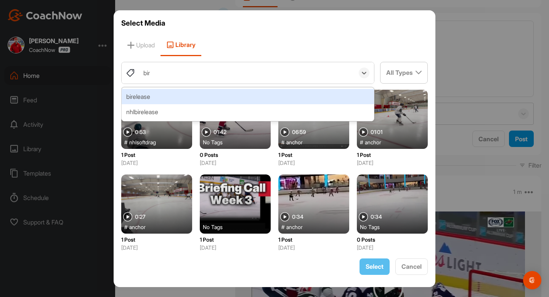
type input "bire"
click at [172, 96] on div "birelease" at bounding box center [248, 96] width 252 height 15
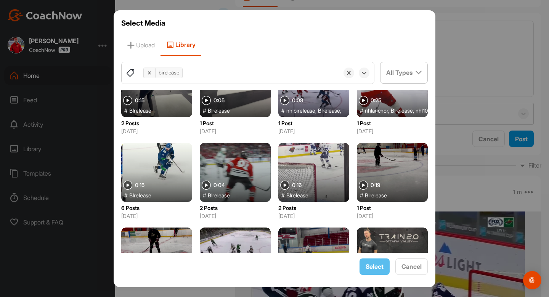
scroll to position [41, 0]
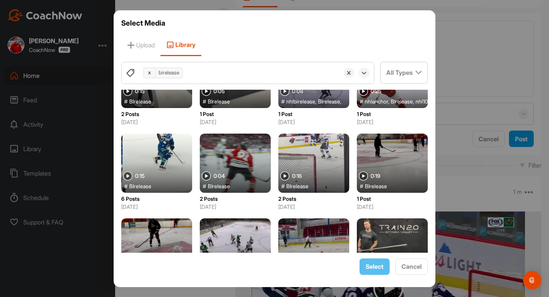
click at [175, 158] on div at bounding box center [156, 162] width 71 height 59
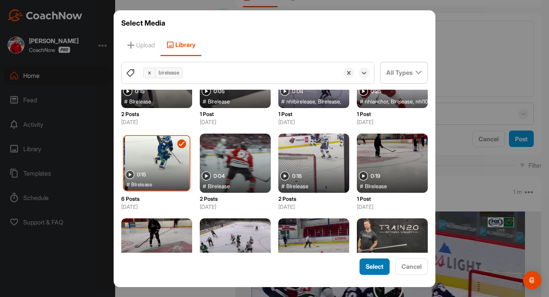
click at [375, 264] on span "Select" at bounding box center [374, 266] width 18 height 8
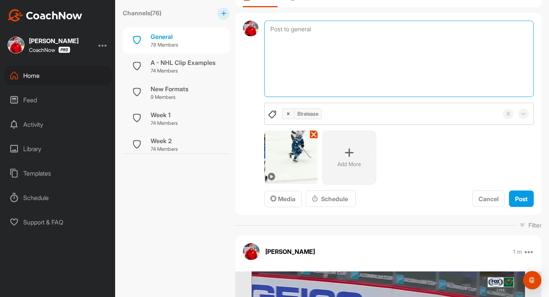
click at [354, 39] on textarea at bounding box center [398, 59] width 269 height 76
type textarea "Birelease"
click at [367, 38] on textarea "Birelease" at bounding box center [398, 59] width 269 height 76
drag, startPoint x: 302, startPoint y: 29, endPoint x: 257, endPoint y: 24, distance: 45.2
click at [257, 24] on div "Birelease BIrelease 0:15 Add More To pick up a draggable item, press the space …" at bounding box center [388, 114] width 306 height 202
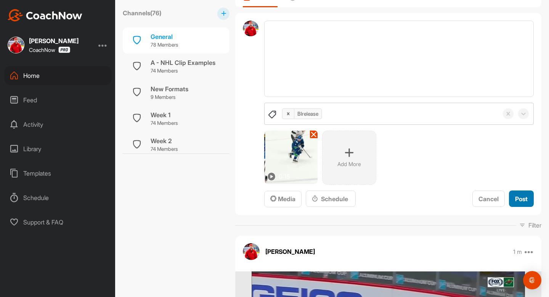
click at [520, 194] on div "Post" at bounding box center [521, 198] width 13 height 9
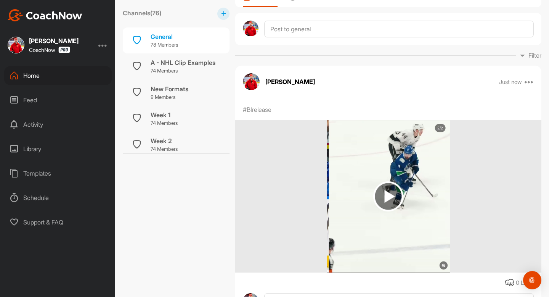
click at [385, 183] on img at bounding box center [388, 196] width 30 height 30
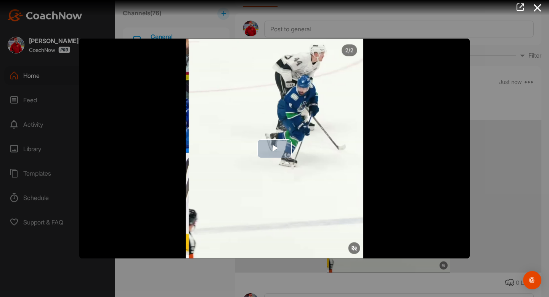
click at [287, 159] on img "Video Player" at bounding box center [274, 148] width 390 height 220
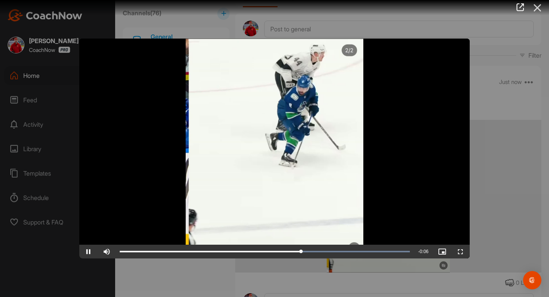
click at [540, 5] on icon at bounding box center [538, 8] width 18 height 14
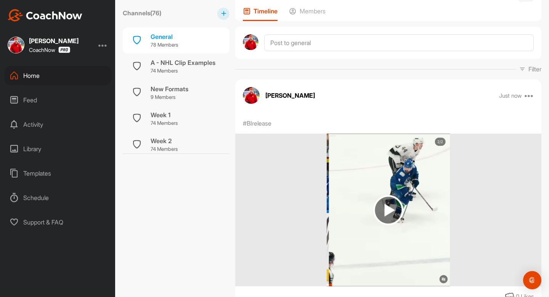
scroll to position [0, 0]
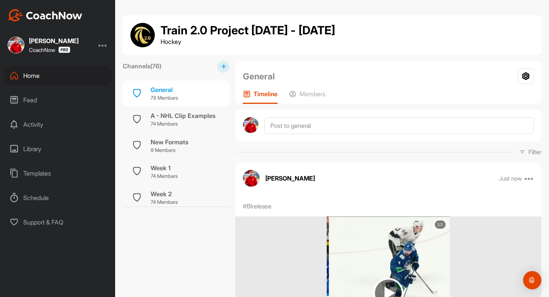
click at [329, 136] on div at bounding box center [388, 125] width 306 height 32
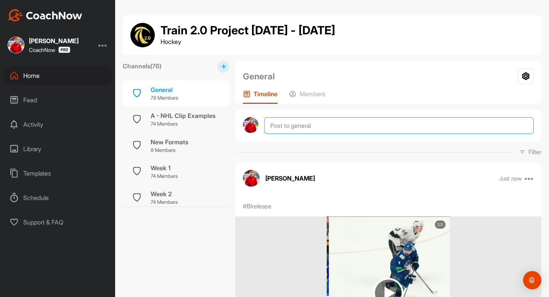
click at [325, 129] on textarea at bounding box center [398, 125] width 269 height 17
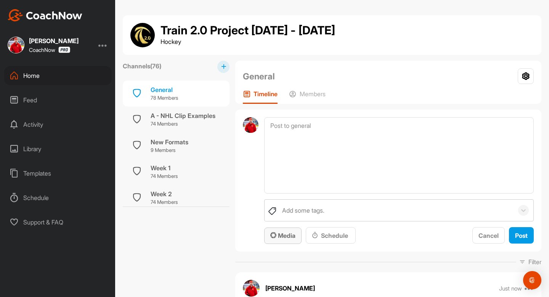
click at [292, 231] on div "Media" at bounding box center [282, 235] width 25 height 9
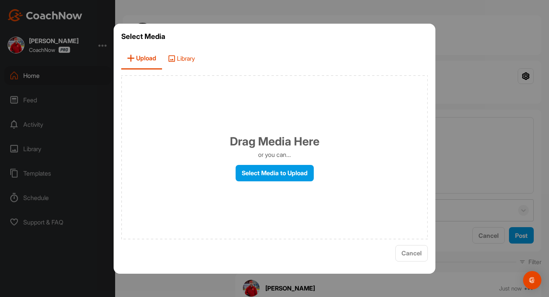
click at [192, 54] on span "Library" at bounding box center [181, 59] width 38 height 22
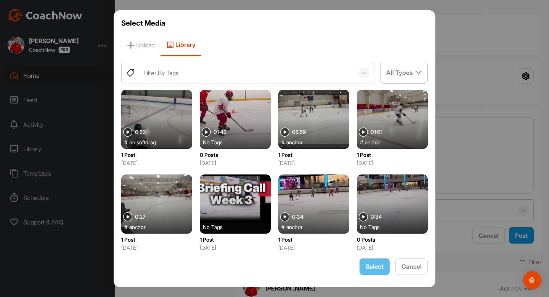
click at [220, 70] on div "Filter By Tags" at bounding box center [246, 72] width 215 height 21
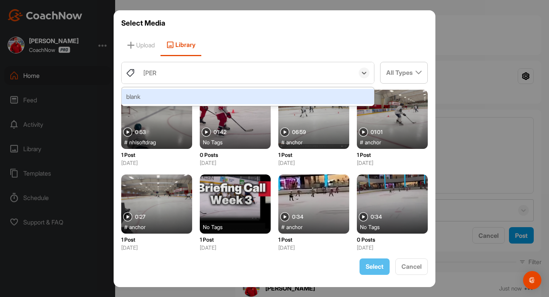
type input "blank"
click at [207, 99] on div "blank" at bounding box center [248, 96] width 252 height 15
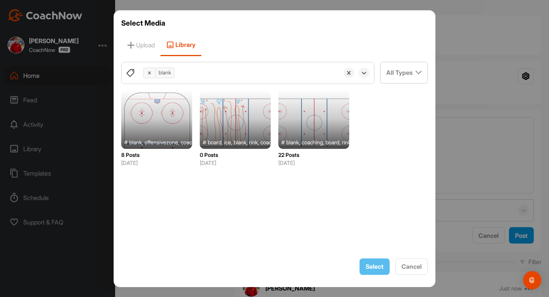
click at [156, 111] on div at bounding box center [156, 119] width 71 height 59
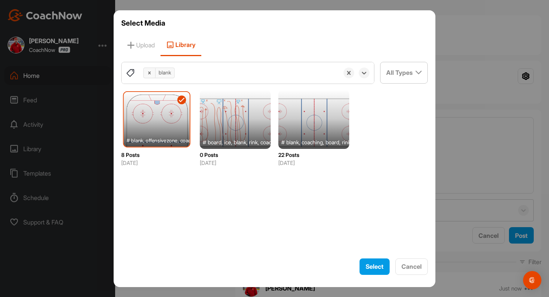
click at [318, 136] on div at bounding box center [313, 119] width 71 height 59
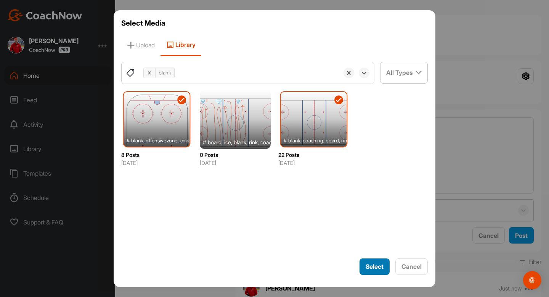
click at [371, 261] on button "Select" at bounding box center [374, 266] width 30 height 16
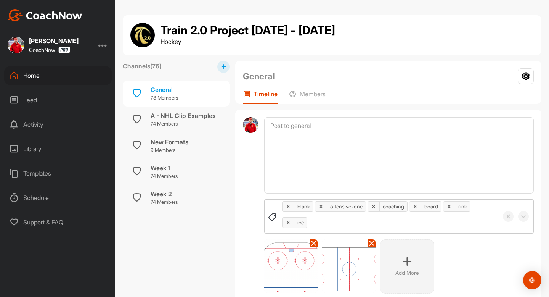
scroll to position [92, 0]
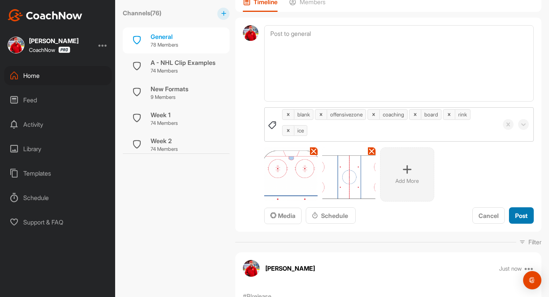
click at [522, 207] on button "Post" at bounding box center [521, 215] width 25 height 16
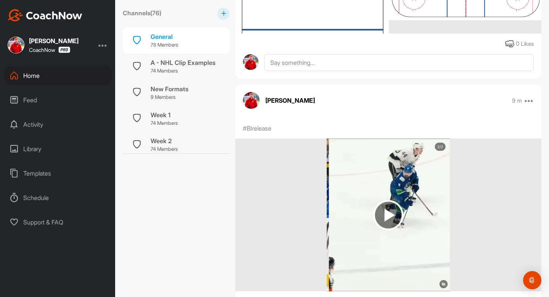
scroll to position [0, 0]
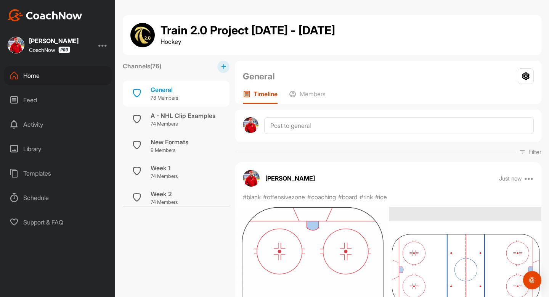
click at [35, 75] on div "Home" at bounding box center [57, 75] width 107 height 19
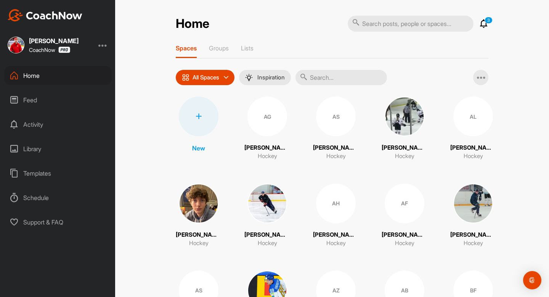
click at [216, 47] on p "Groups" at bounding box center [219, 48] width 20 height 8
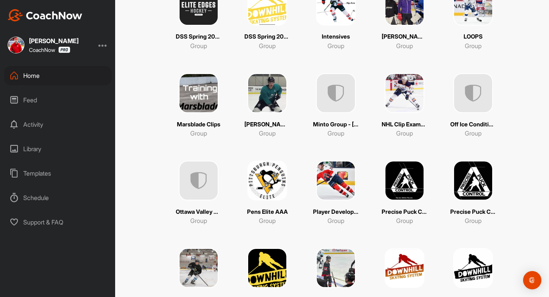
scroll to position [196, 0]
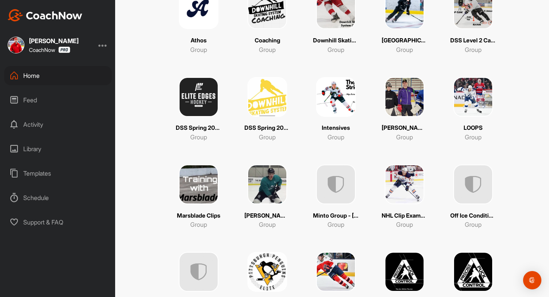
click at [410, 190] on img at bounding box center [405, 184] width 40 height 40
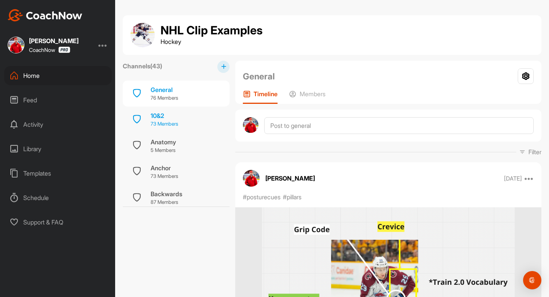
click at [176, 118] on div "10&2" at bounding box center [164, 115] width 27 height 9
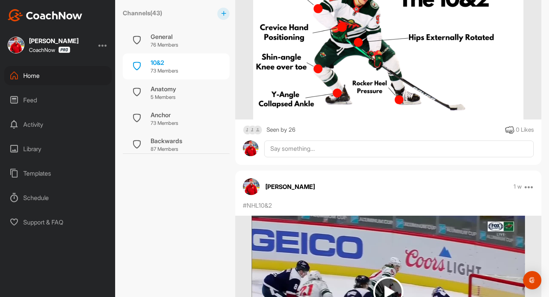
scroll to position [399, 0]
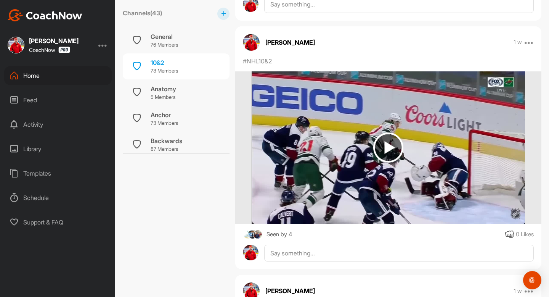
click at [56, 77] on div "Home" at bounding box center [57, 75] width 107 height 19
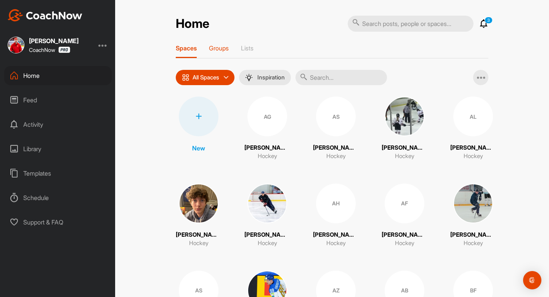
click at [224, 47] on p "Groups" at bounding box center [219, 48] width 20 height 8
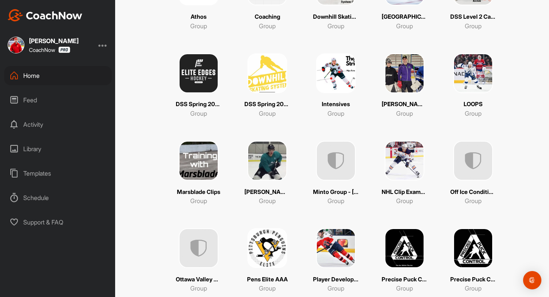
scroll to position [232, 0]
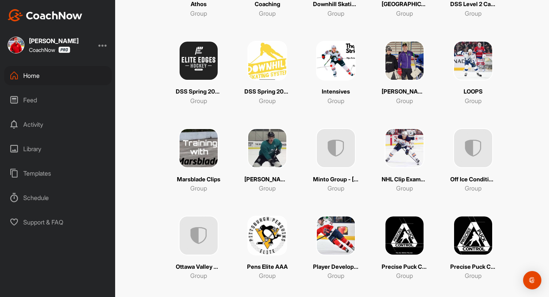
click at [402, 147] on img at bounding box center [405, 148] width 40 height 40
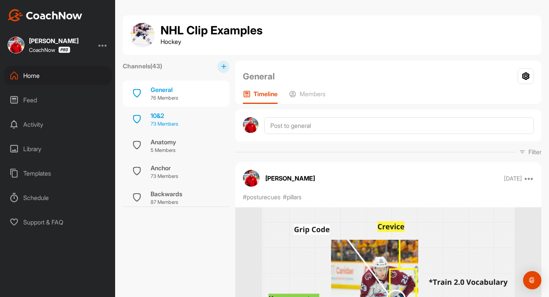
click at [168, 115] on div "10&2" at bounding box center [164, 115] width 27 height 9
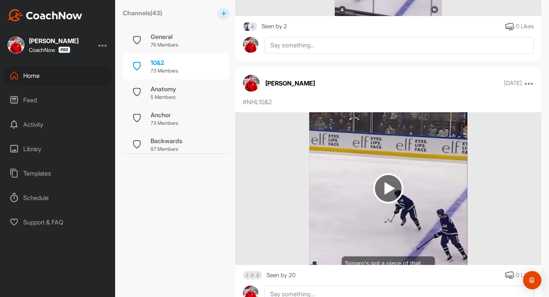
scroll to position [824, 0]
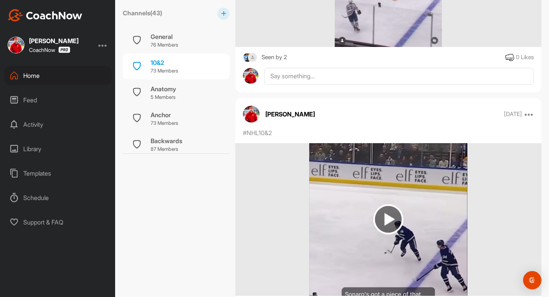
click at [369, 173] on img at bounding box center [388, 219] width 158 height 152
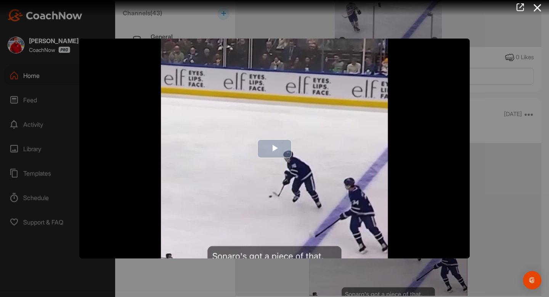
click at [309, 176] on img "Video Player" at bounding box center [274, 148] width 390 height 220
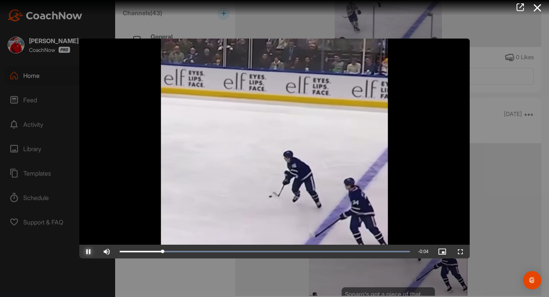
click at [91, 251] on span "Video Player" at bounding box center [88, 251] width 18 height 0
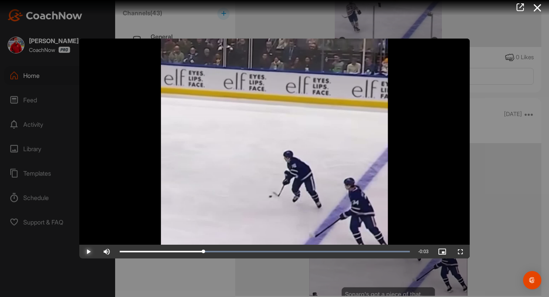
click at [91, 251] on span "Video Player" at bounding box center [88, 251] width 18 height 0
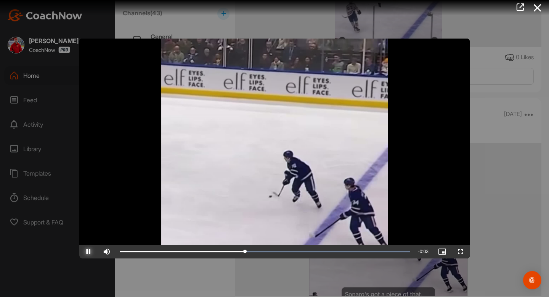
click at [91, 251] on span "Video Player" at bounding box center [88, 251] width 18 height 0
click at [90, 251] on span "Video Player" at bounding box center [88, 251] width 18 height 0
drag, startPoint x: 333, startPoint y: 256, endPoint x: 134, endPoint y: 273, distance: 200.5
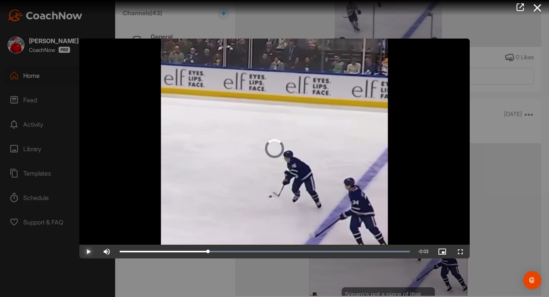
click at [134, 273] on div "Video Player is loading. Play Video Play Skip Backward Skip Forward Mute Curren…" at bounding box center [274, 148] width 549 height 297
click at [532, 5] on icon at bounding box center [538, 8] width 18 height 14
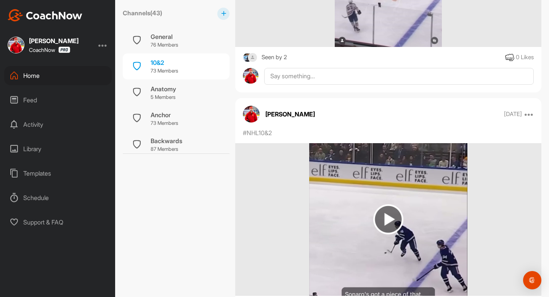
click at [388, 195] on img at bounding box center [388, 219] width 158 height 152
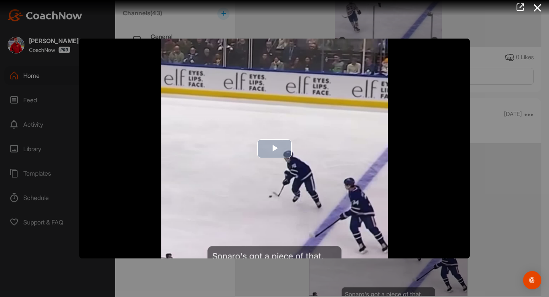
click at [304, 159] on img "Video Player" at bounding box center [274, 148] width 390 height 220
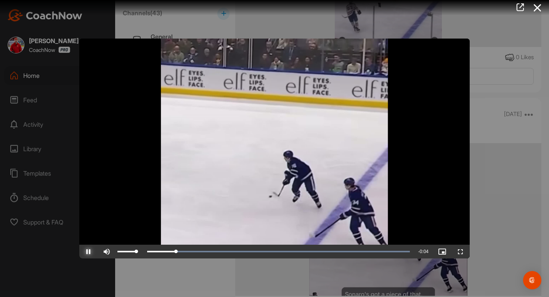
click at [97, 251] on span "Video Player" at bounding box center [88, 251] width 18 height 0
click at [538, 8] on icon at bounding box center [538, 8] width 18 height 14
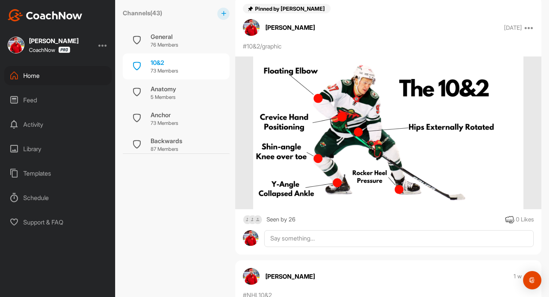
scroll to position [0, 0]
